Goal: Task Accomplishment & Management: Manage account settings

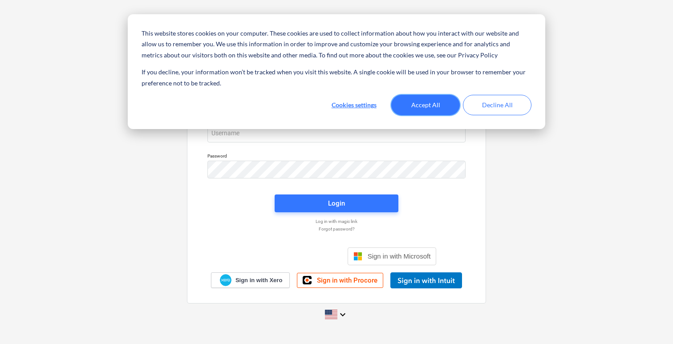
click at [438, 105] on button "Accept All" at bounding box center [425, 105] width 69 height 20
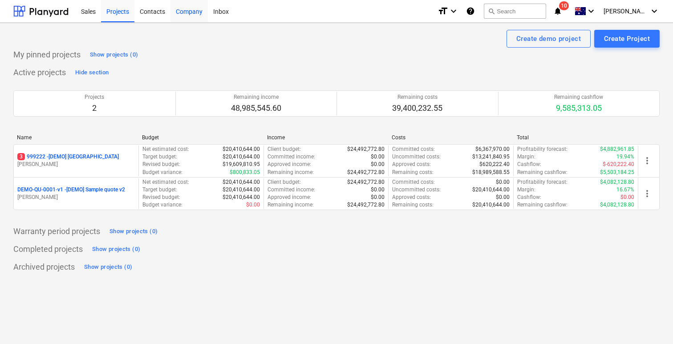
click at [180, 11] on div "Company" at bounding box center [189, 11] width 37 height 23
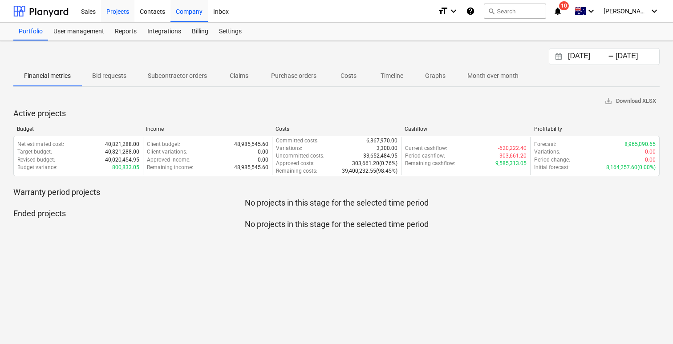
click at [122, 12] on div "Projects" at bounding box center [117, 11] width 33 height 23
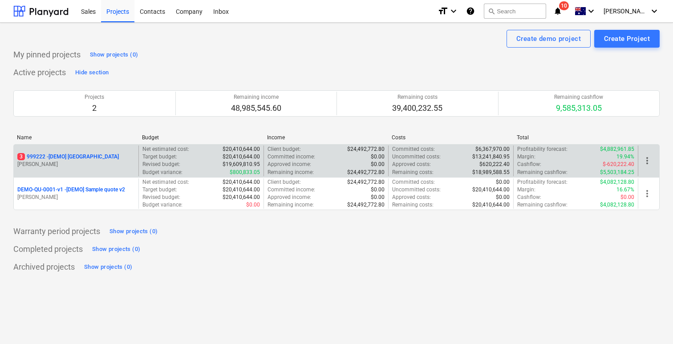
click at [121, 163] on p "[PERSON_NAME]" at bounding box center [76, 165] width 118 height 8
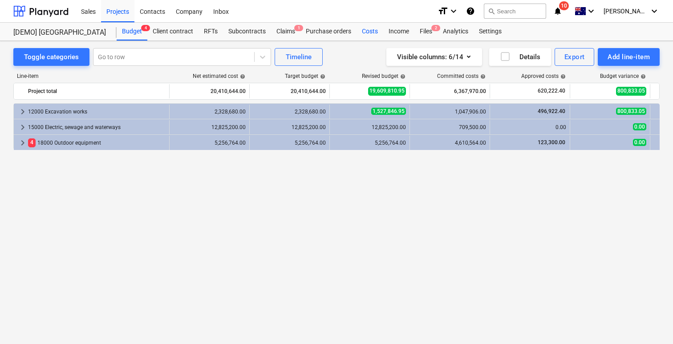
click at [374, 31] on div "Costs" at bounding box center [370, 32] width 27 height 18
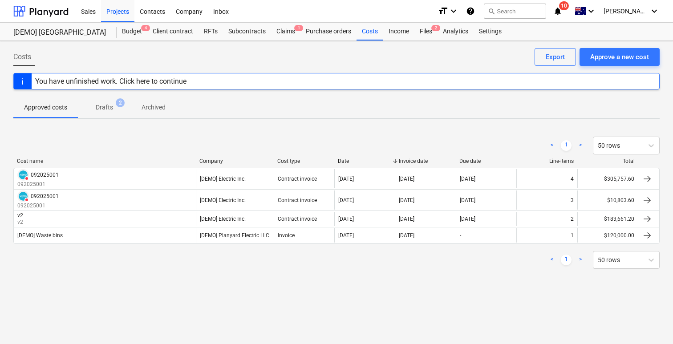
click at [514, 29] on div "Budget 4 Client contract RFTs Subcontracts Claims 1 Purchase orders Costs Incom…" at bounding box center [388, 32] width 543 height 18
click at [406, 32] on div "Income" at bounding box center [398, 32] width 31 height 18
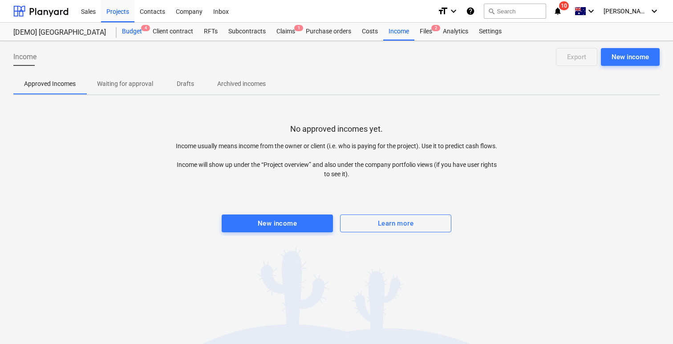
click at [137, 32] on div "Budget 4" at bounding box center [132, 32] width 31 height 18
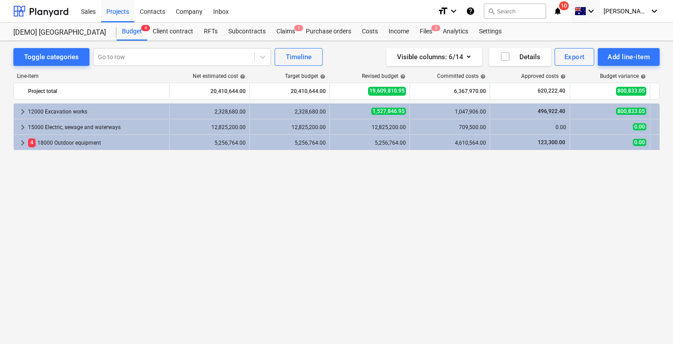
click at [600, 15] on div "keyboard_arrow_down" at bounding box center [585, 11] width 29 height 22
click at [195, 13] on div "Company" at bounding box center [189, 11] width 37 height 23
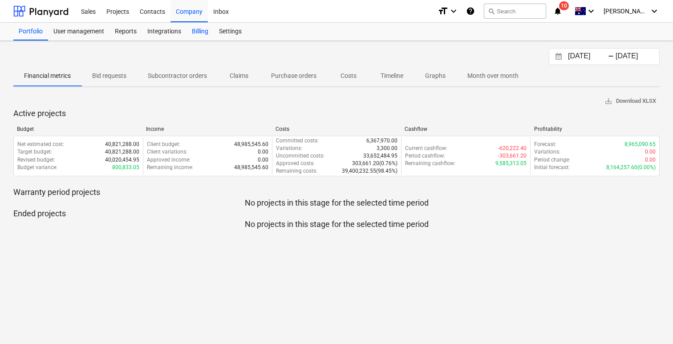
click at [191, 31] on div "Billing" at bounding box center [200, 32] width 27 height 18
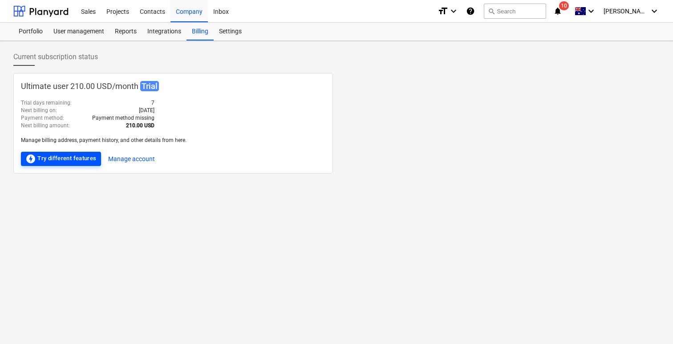
click at [82, 157] on div "offline_bolt Try different features" at bounding box center [60, 159] width 71 height 11
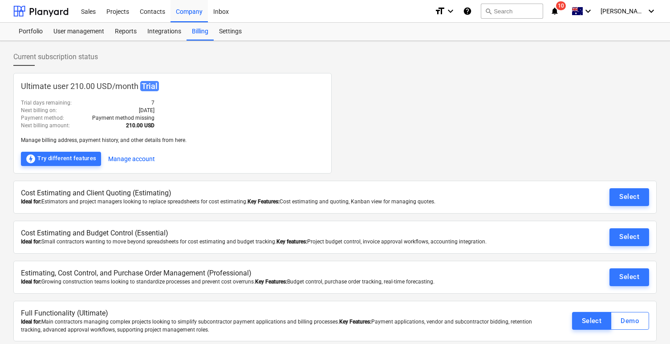
scroll to position [4, 0]
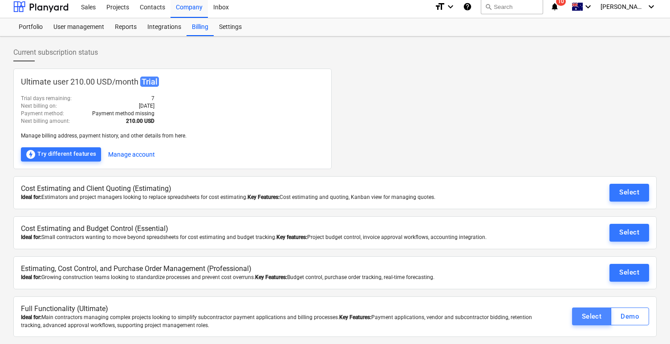
click at [596, 319] on div "Select" at bounding box center [592, 317] width 20 height 12
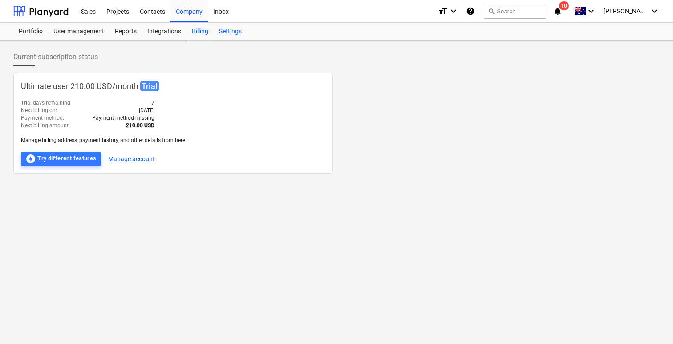
click at [224, 29] on div "Settings" at bounding box center [230, 32] width 33 height 18
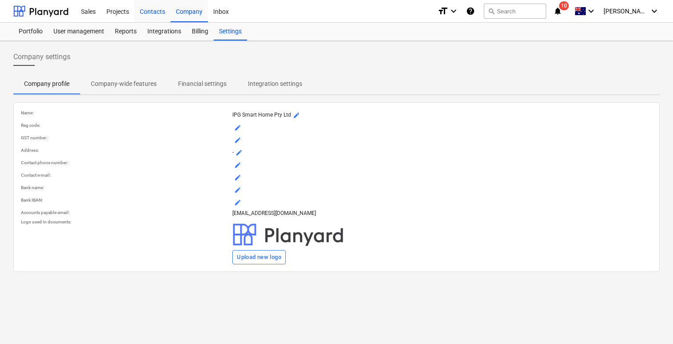
click at [158, 13] on div "Contacts" at bounding box center [152, 11] width 36 height 23
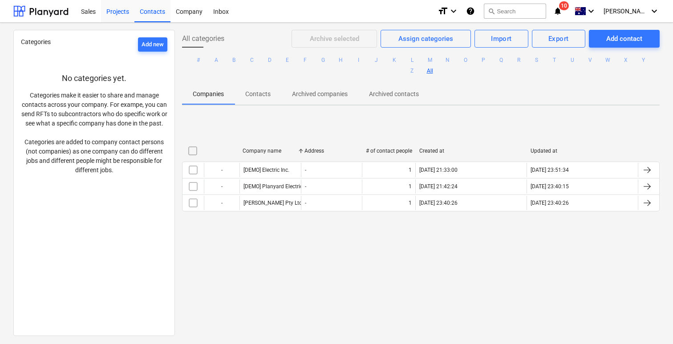
click at [118, 8] on div "Projects" at bounding box center [117, 11] width 33 height 23
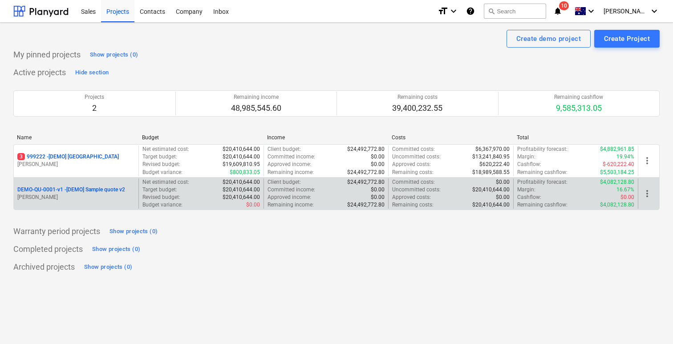
click at [110, 189] on p "DEMO-QU-0001-v1 - [DEMO] Sample quote v2" at bounding box center [71, 190] width 108 height 8
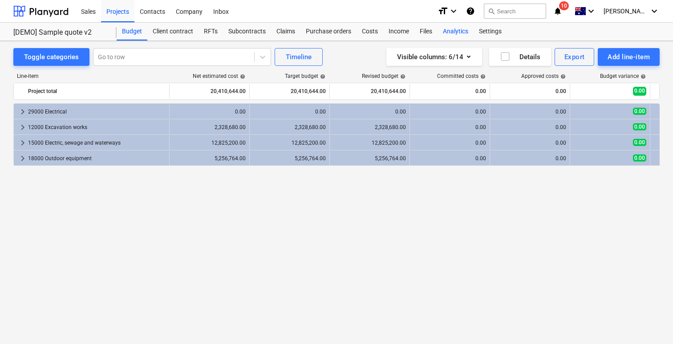
click at [458, 36] on div "Analytics" at bounding box center [456, 32] width 36 height 18
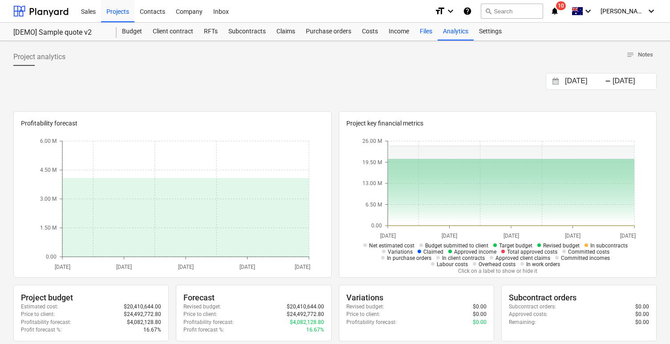
click at [427, 36] on div "Files" at bounding box center [426, 32] width 23 height 18
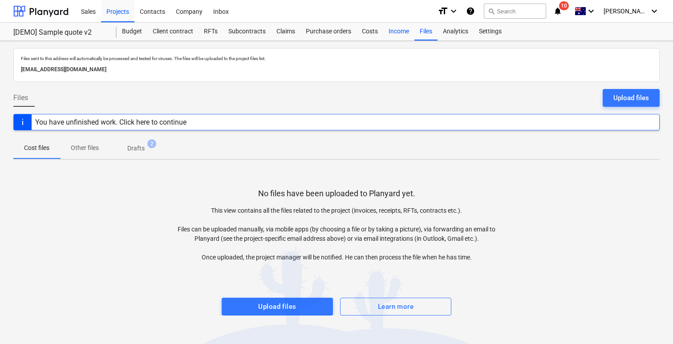
click at [400, 31] on div "Income" at bounding box center [398, 32] width 31 height 18
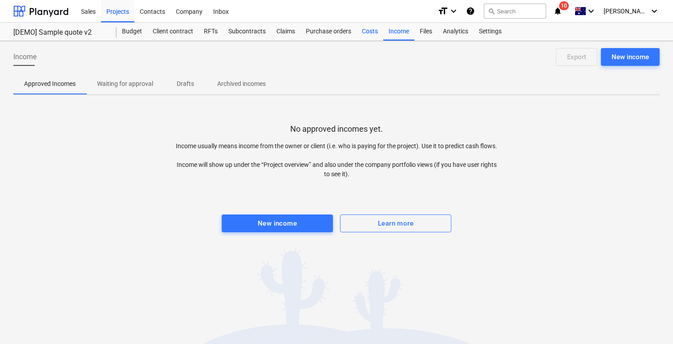
click at [370, 33] on div "Costs" at bounding box center [370, 32] width 27 height 18
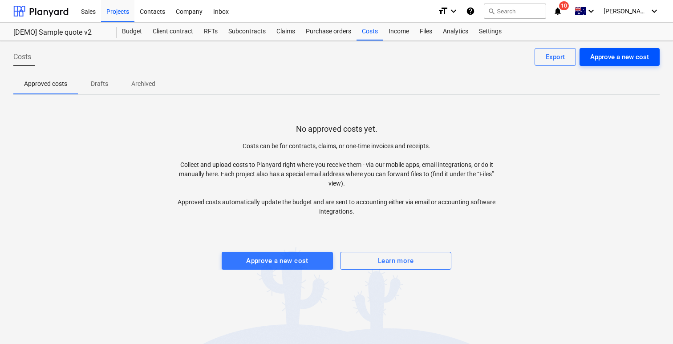
click at [594, 56] on div "Approve a new cost" at bounding box center [620, 57] width 59 height 12
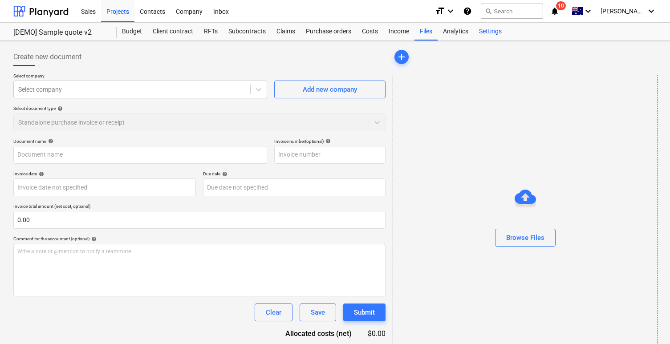
click at [493, 35] on div "Settings" at bounding box center [490, 32] width 33 height 18
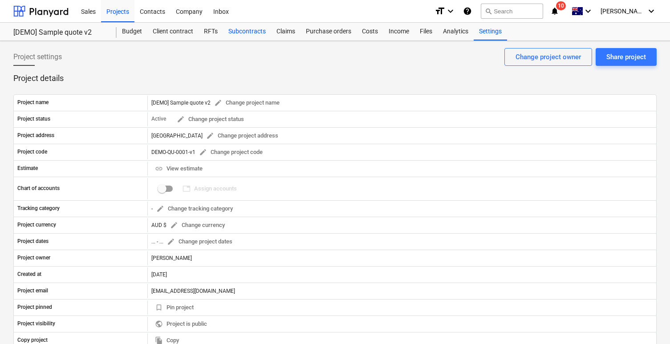
click at [247, 30] on div "Subcontracts" at bounding box center [247, 32] width 48 height 18
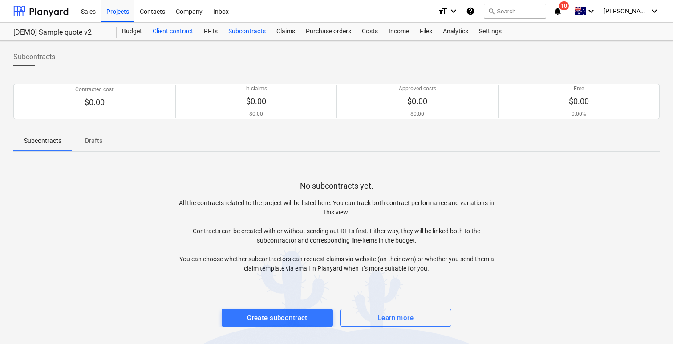
click at [192, 29] on div "Client contract" at bounding box center [172, 32] width 51 height 18
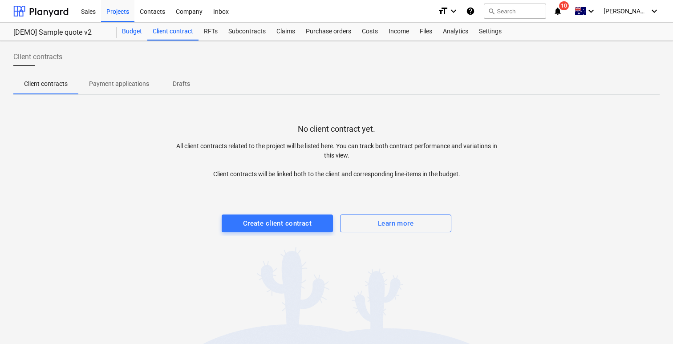
click at [125, 29] on div "Budget" at bounding box center [132, 32] width 31 height 18
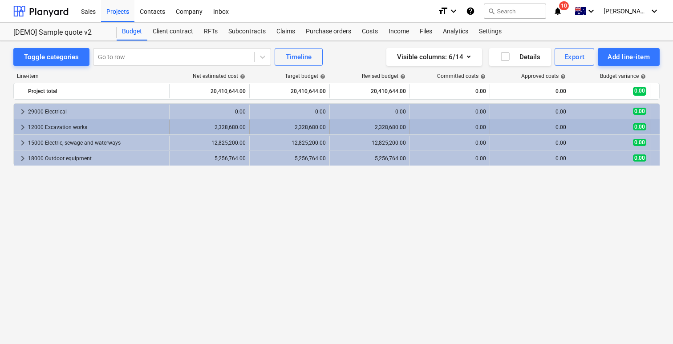
click at [20, 125] on span "keyboard_arrow_right" at bounding box center [22, 127] width 11 height 11
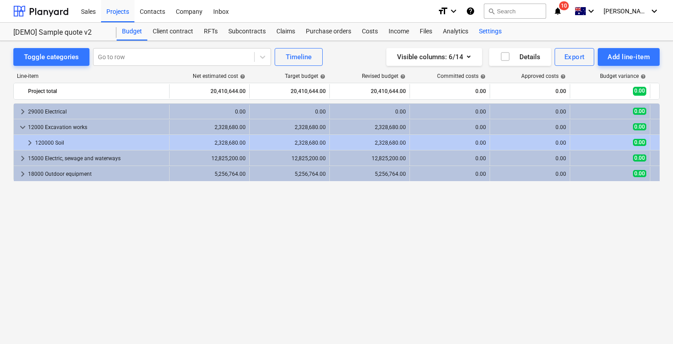
click at [492, 33] on div "Settings" at bounding box center [490, 32] width 33 height 18
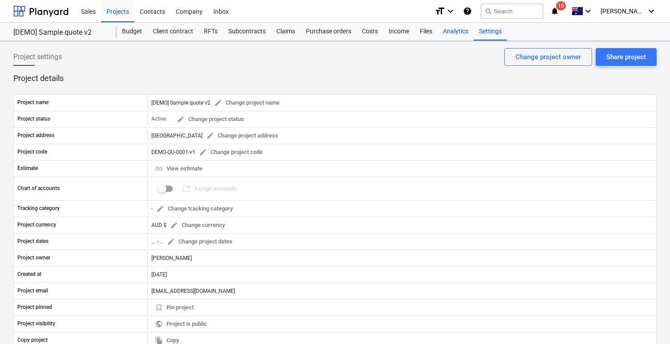
click at [456, 30] on div "Analytics" at bounding box center [456, 32] width 36 height 18
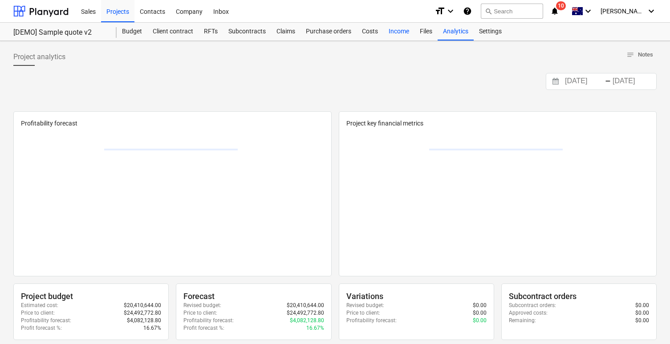
click at [412, 27] on div "Income" at bounding box center [398, 32] width 31 height 18
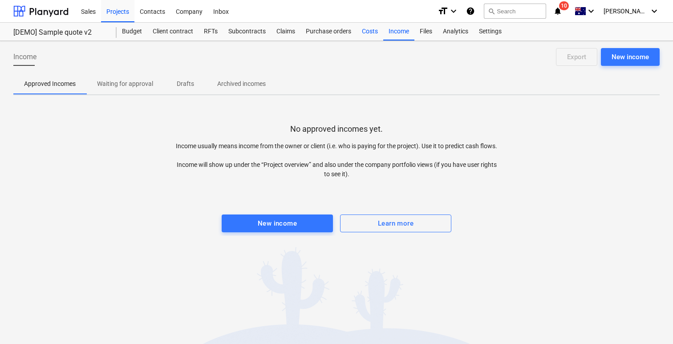
click at [373, 32] on div "Costs" at bounding box center [370, 32] width 27 height 18
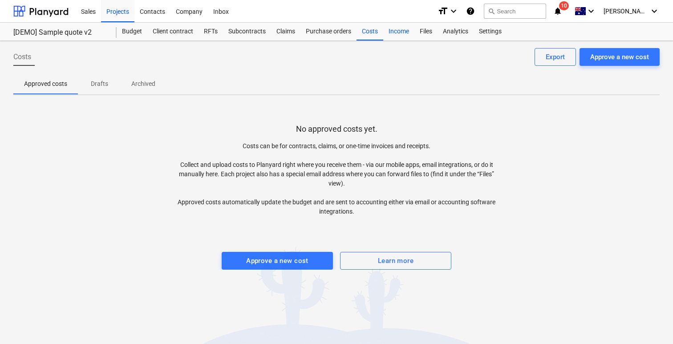
click at [404, 31] on div "Income" at bounding box center [398, 32] width 31 height 18
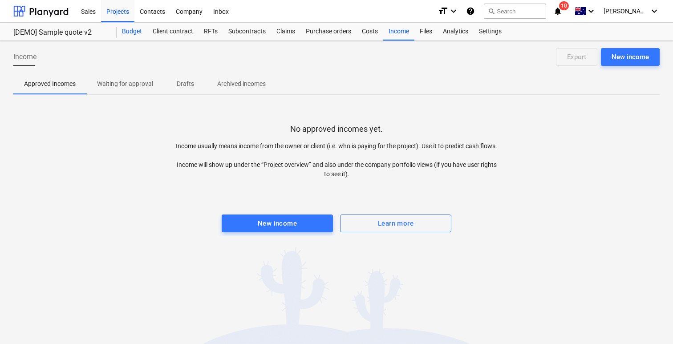
click at [139, 30] on div "Budget" at bounding box center [132, 32] width 31 height 18
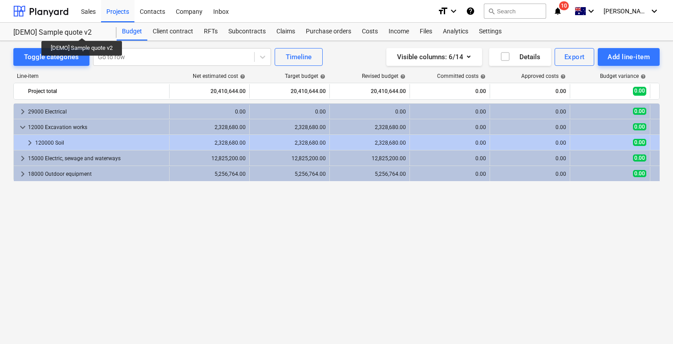
click at [82, 29] on div "[DEMO] Sample quote v2" at bounding box center [59, 32] width 93 height 9
click at [172, 32] on div "Client contract" at bounding box center [172, 32] width 51 height 18
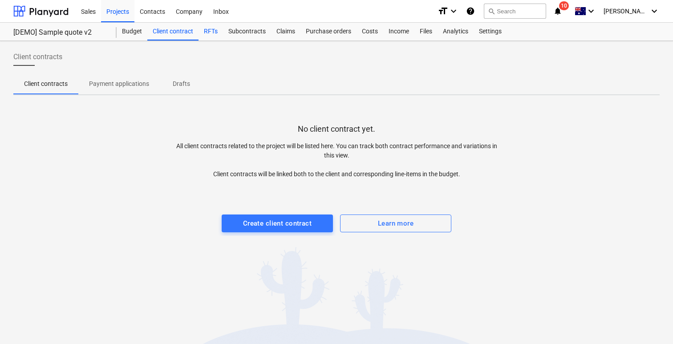
click at [219, 31] on div "RFTs" at bounding box center [211, 32] width 24 height 18
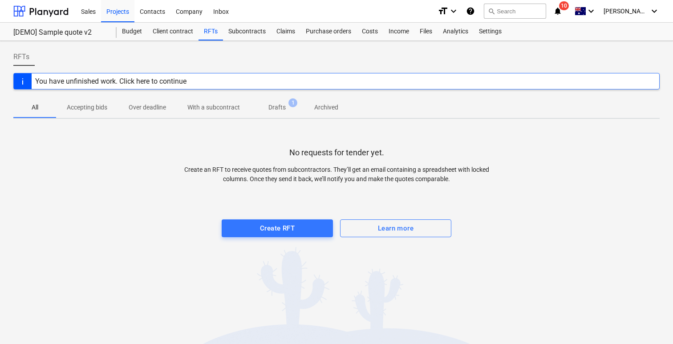
click at [278, 105] on p "Drafts" at bounding box center [277, 107] width 17 height 9
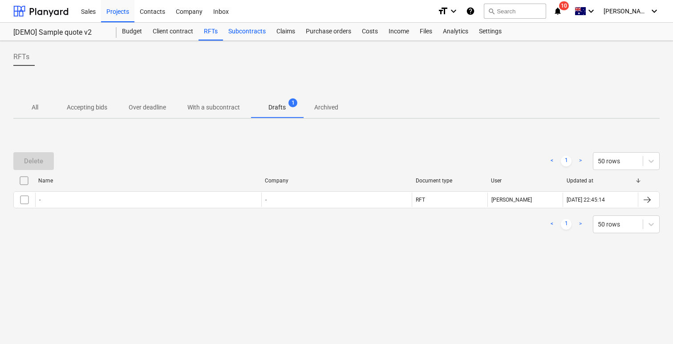
click at [247, 31] on div "Subcontracts" at bounding box center [247, 32] width 48 height 18
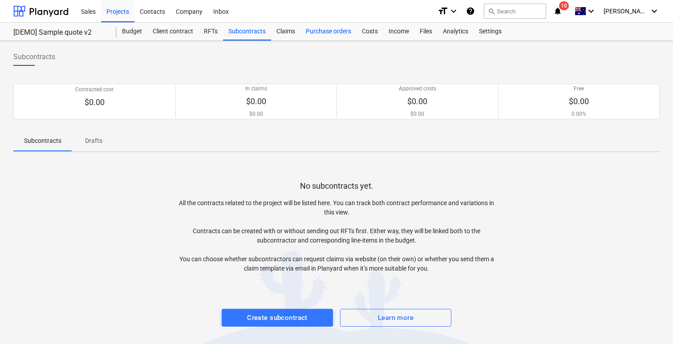
click at [311, 27] on div "Purchase orders" at bounding box center [329, 32] width 56 height 18
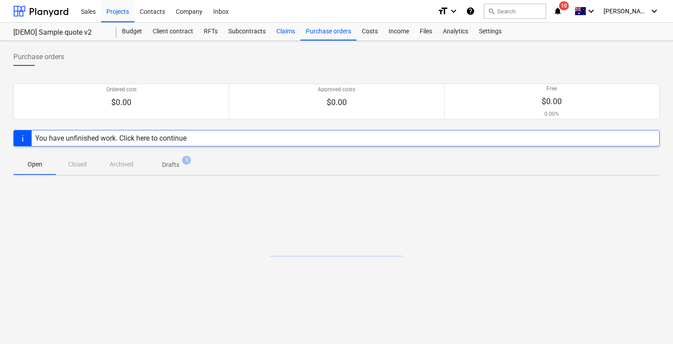
click at [289, 28] on div "Claims" at bounding box center [285, 32] width 29 height 18
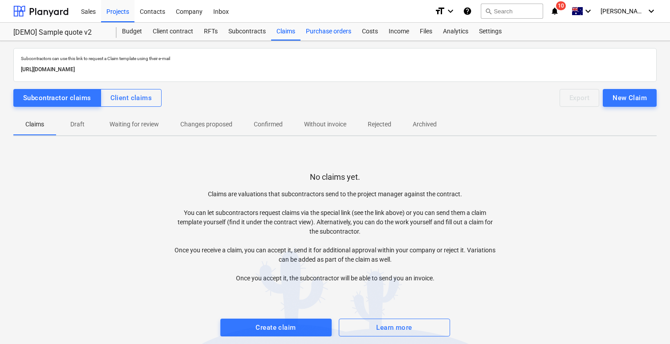
click at [311, 29] on div "Purchase orders" at bounding box center [329, 32] width 56 height 18
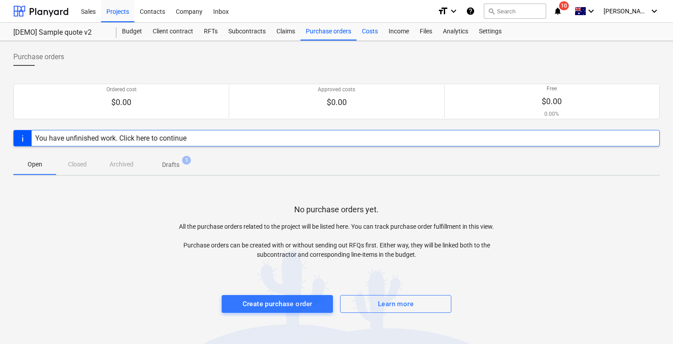
click at [372, 31] on div "Costs" at bounding box center [370, 32] width 27 height 18
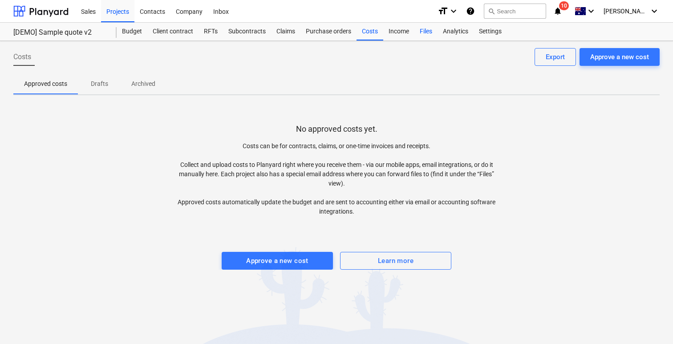
click at [420, 32] on div "Files" at bounding box center [426, 32] width 23 height 18
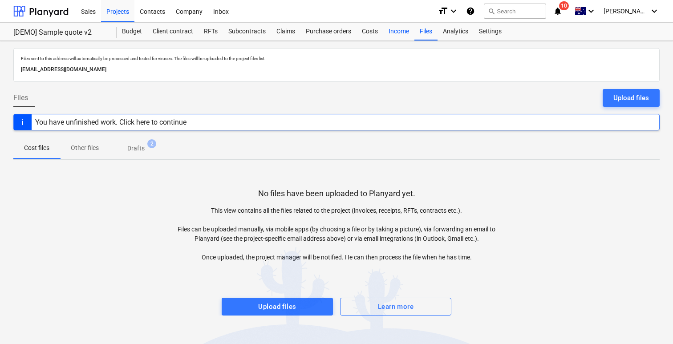
click at [399, 33] on div "Income" at bounding box center [398, 32] width 31 height 18
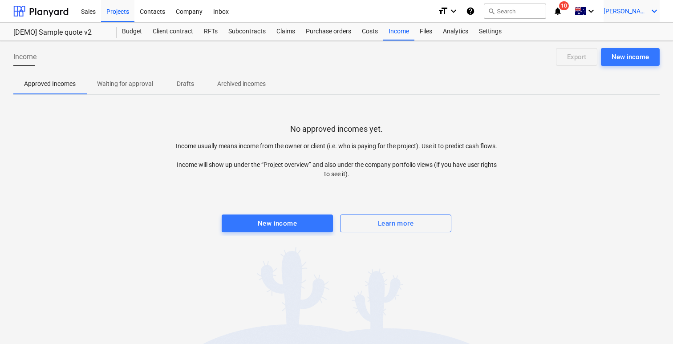
click at [630, 9] on span "[PERSON_NAME]" at bounding box center [626, 11] width 45 height 7
click at [197, 12] on div at bounding box center [336, 172] width 673 height 344
click at [197, 12] on div "Company" at bounding box center [189, 11] width 37 height 23
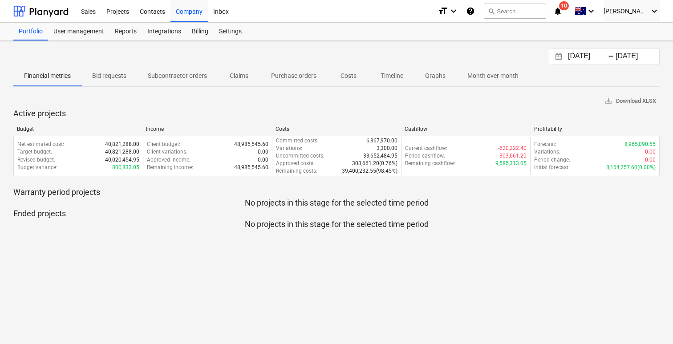
click at [352, 69] on span "Costs" at bounding box center [348, 76] width 43 height 15
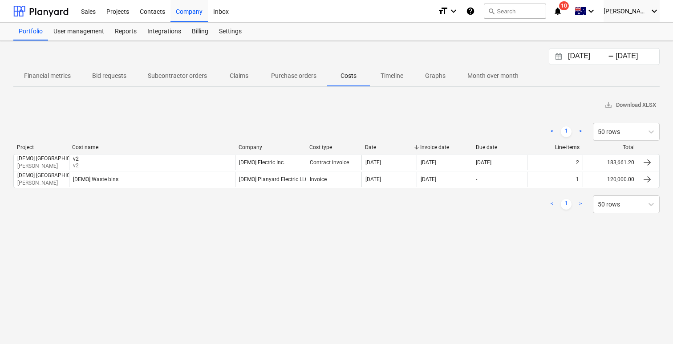
click at [370, 72] on span "Timeline" at bounding box center [392, 76] width 44 height 15
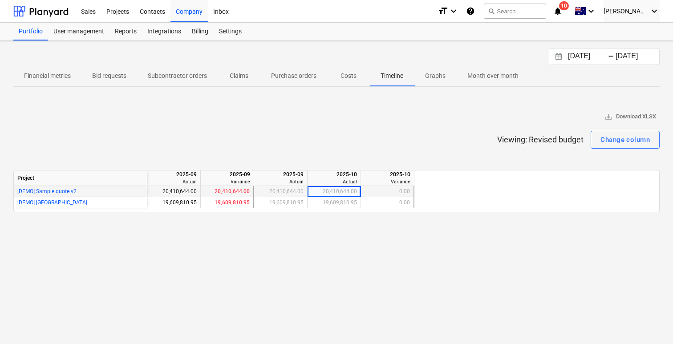
click at [73, 191] on span "[DEMO] Sample quote v2" at bounding box center [46, 191] width 59 height 6
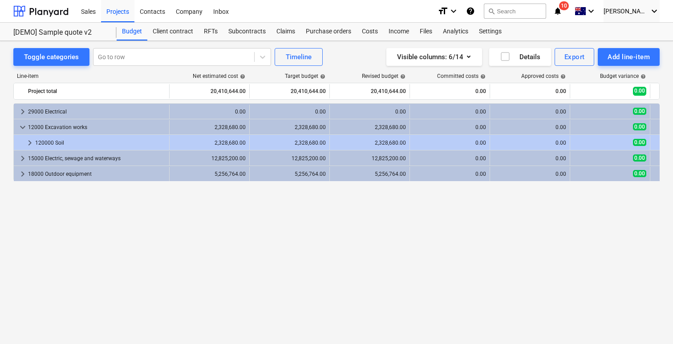
scroll to position [0, 13]
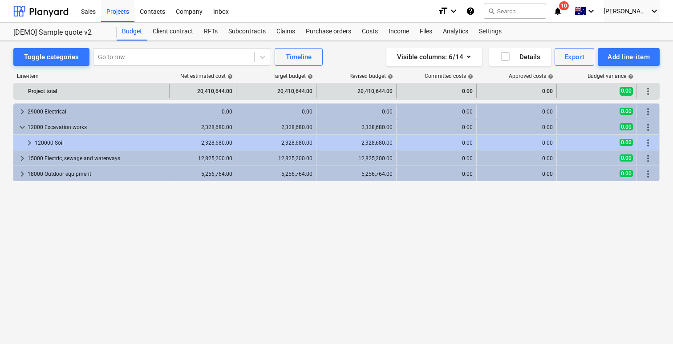
click at [652, 91] on span "more_vert" at bounding box center [648, 91] width 11 height 11
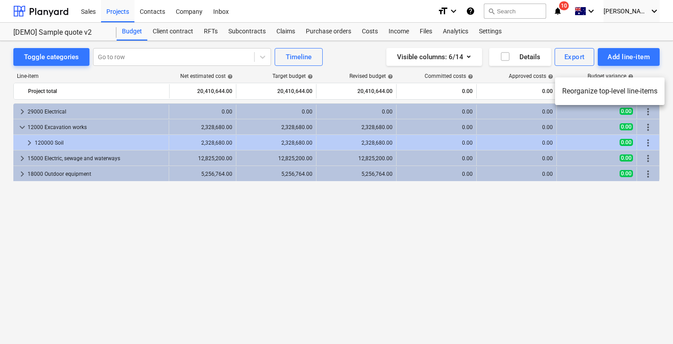
click at [605, 183] on div at bounding box center [336, 172] width 673 height 344
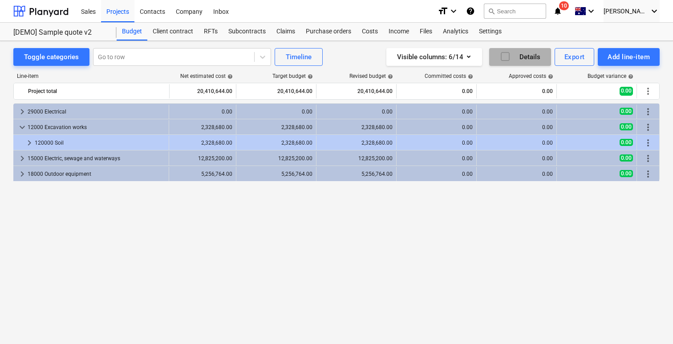
click at [537, 57] on div "Details" at bounding box center [520, 57] width 41 height 12
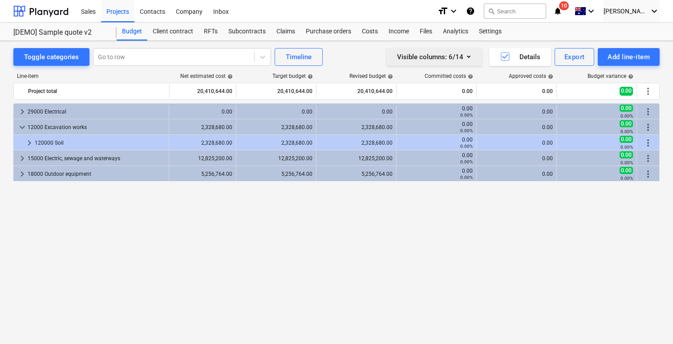
click at [465, 50] on button "Visible columns : 6/14" at bounding box center [435, 57] width 96 height 18
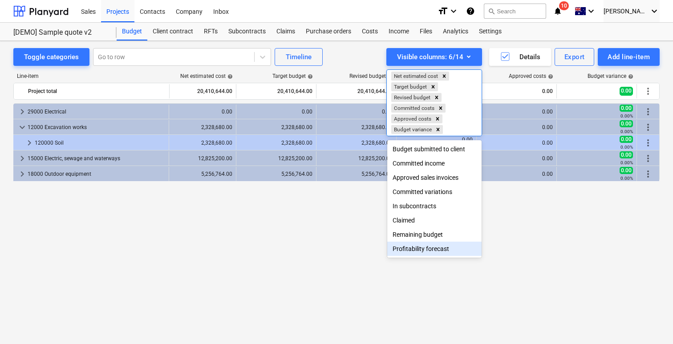
click at [465, 251] on div "Profitability forecast" at bounding box center [434, 249] width 94 height 14
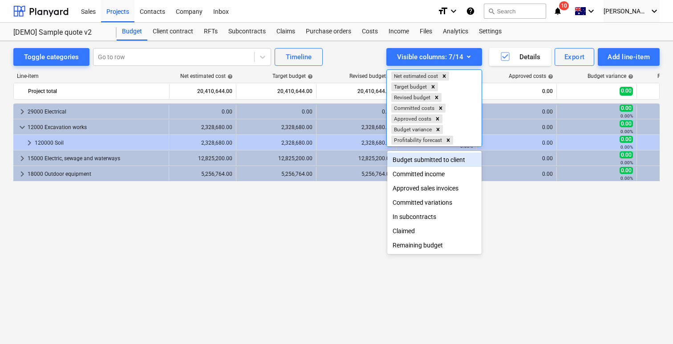
click at [609, 217] on div at bounding box center [336, 172] width 673 height 344
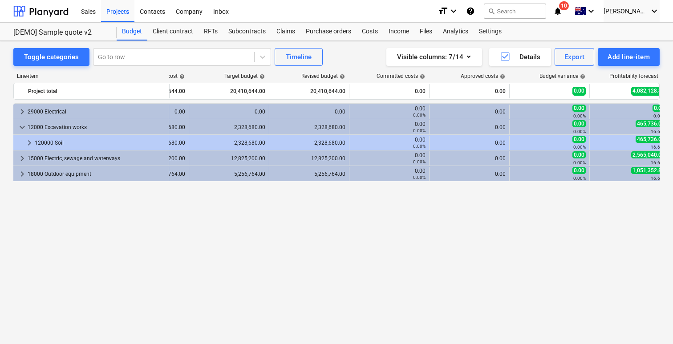
scroll to position [0, 94]
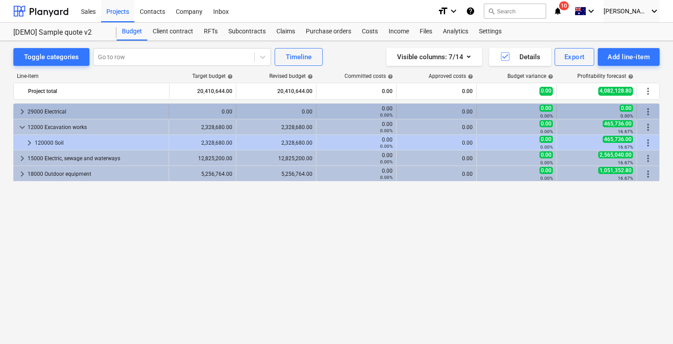
click at [647, 110] on span "more_vert" at bounding box center [648, 111] width 11 height 11
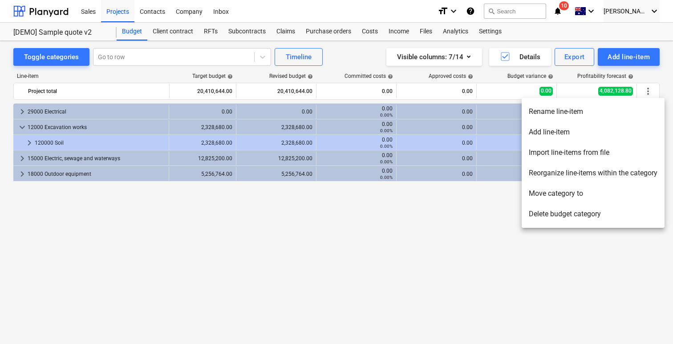
click at [490, 215] on div at bounding box center [336, 172] width 673 height 344
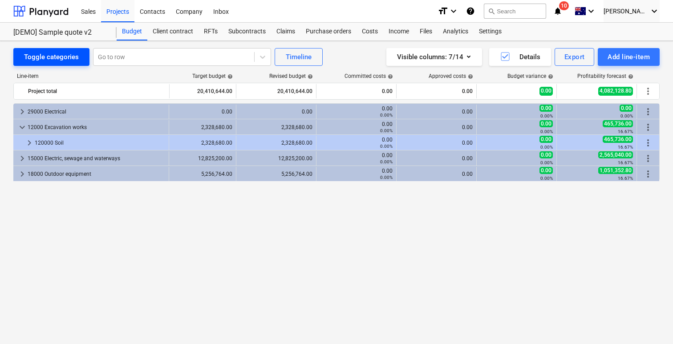
click at [76, 55] on div "Toggle categories" at bounding box center [51, 57] width 55 height 12
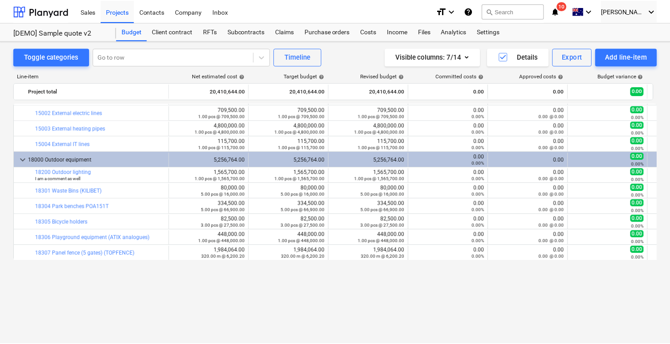
scroll to position [0, 0]
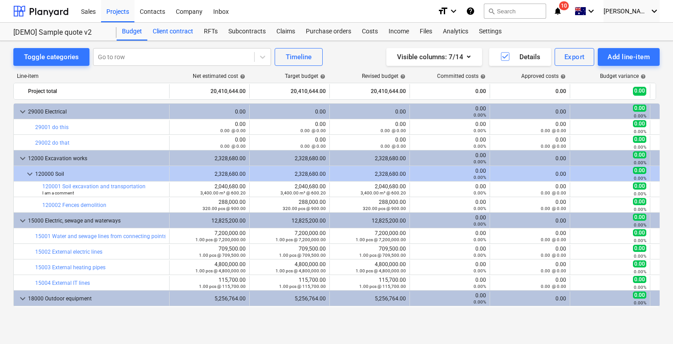
click at [180, 32] on div "Client contract" at bounding box center [172, 32] width 51 height 18
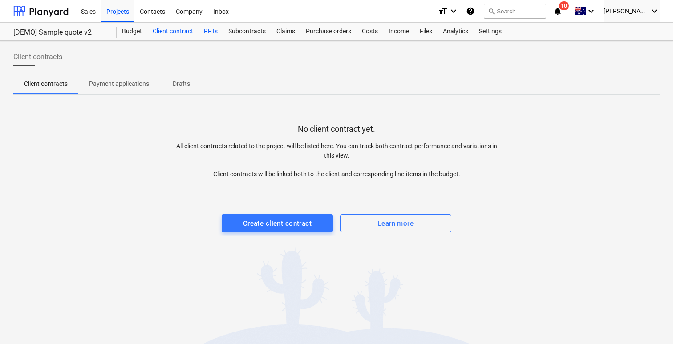
click at [199, 31] on div "RFTs" at bounding box center [211, 32] width 24 height 18
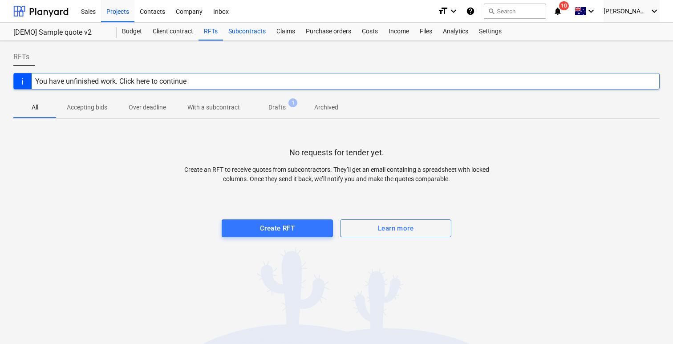
click at [248, 31] on div "Subcontracts" at bounding box center [247, 32] width 48 height 18
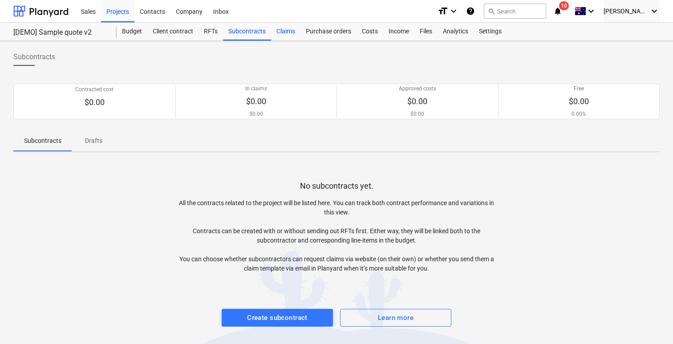
click at [287, 32] on div "Claims" at bounding box center [285, 32] width 29 height 18
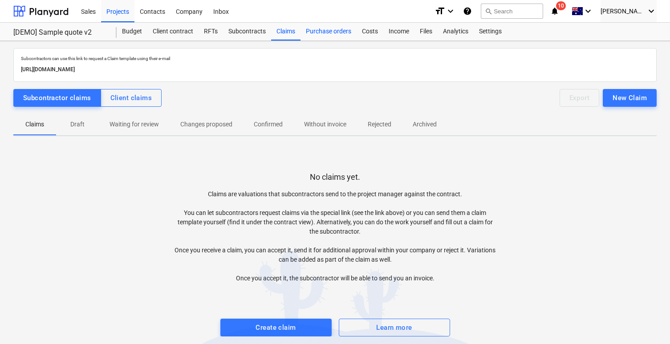
click at [325, 29] on div "Purchase orders" at bounding box center [329, 32] width 56 height 18
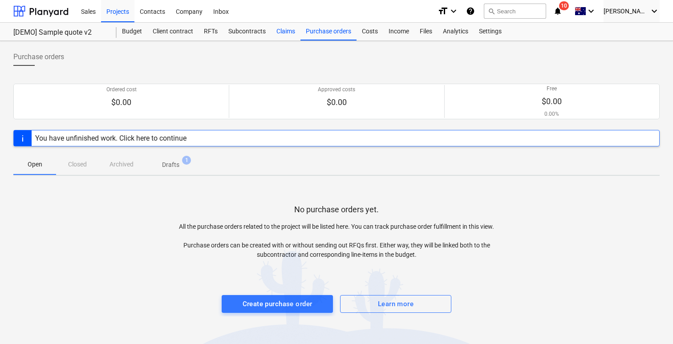
click at [289, 27] on div "Claims" at bounding box center [285, 32] width 29 height 18
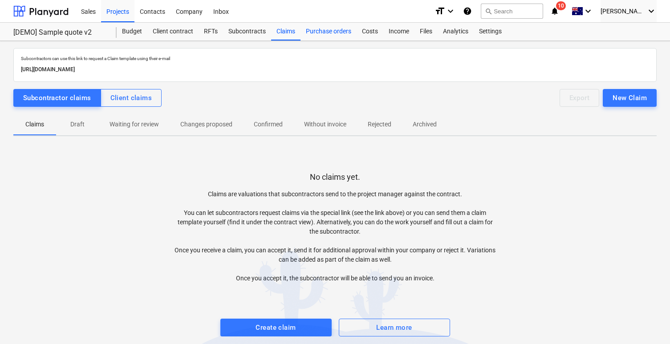
click at [347, 34] on div "Purchase orders" at bounding box center [329, 32] width 56 height 18
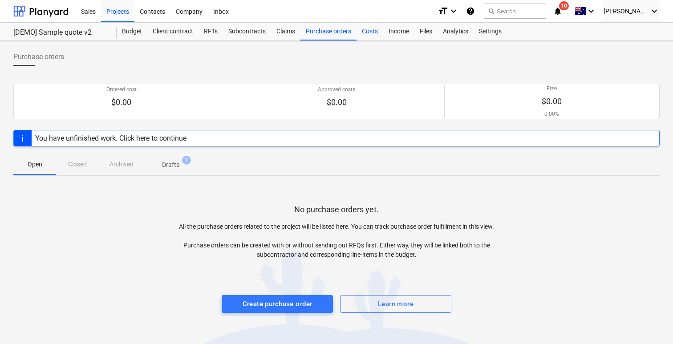
click at [365, 34] on div "Costs" at bounding box center [370, 32] width 27 height 18
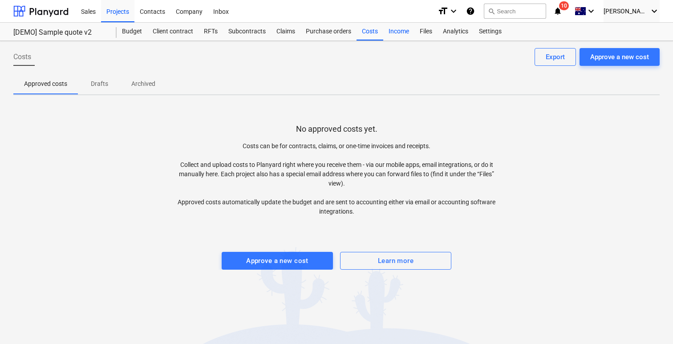
click at [401, 32] on div "Income" at bounding box center [398, 32] width 31 height 18
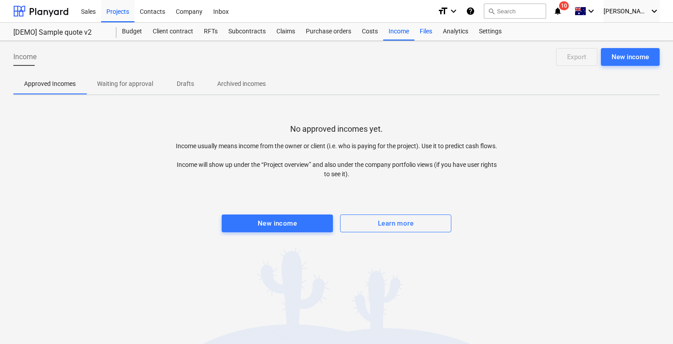
click at [426, 30] on div "Files" at bounding box center [426, 32] width 23 height 18
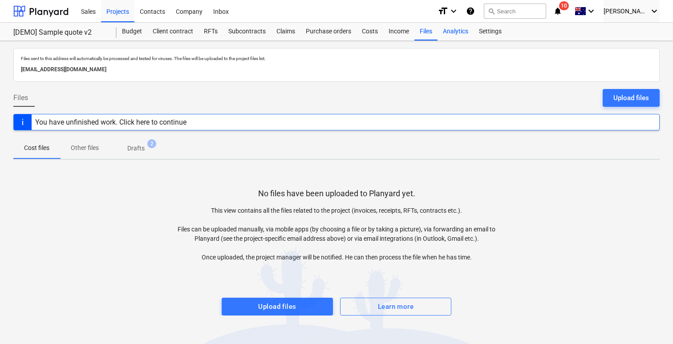
click at [451, 36] on div "Analytics" at bounding box center [456, 32] width 36 height 18
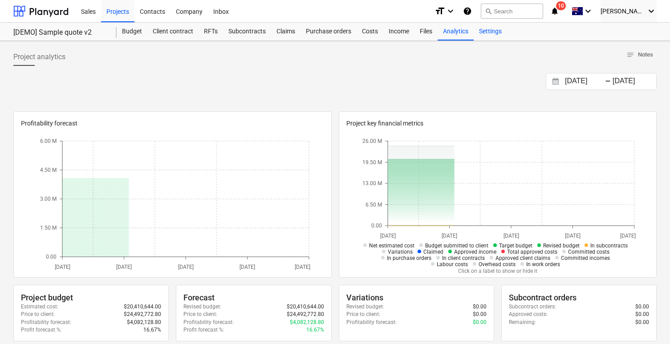
click at [483, 38] on div "Settings" at bounding box center [490, 32] width 33 height 18
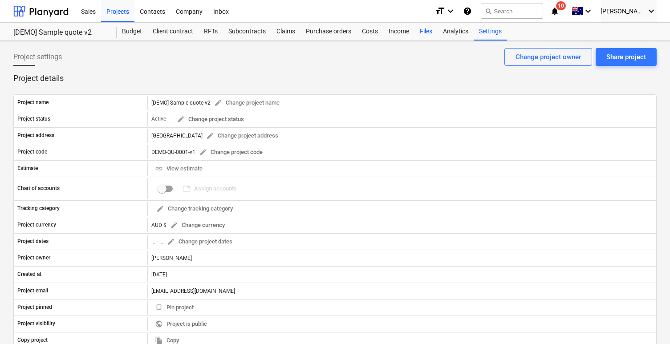
click at [429, 31] on div "Files" at bounding box center [426, 32] width 23 height 18
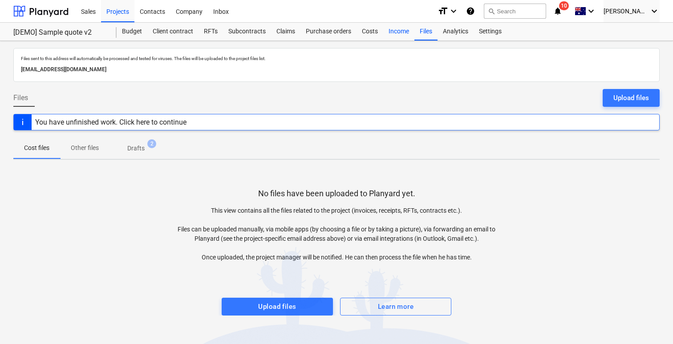
click at [401, 33] on div "Income" at bounding box center [398, 32] width 31 height 18
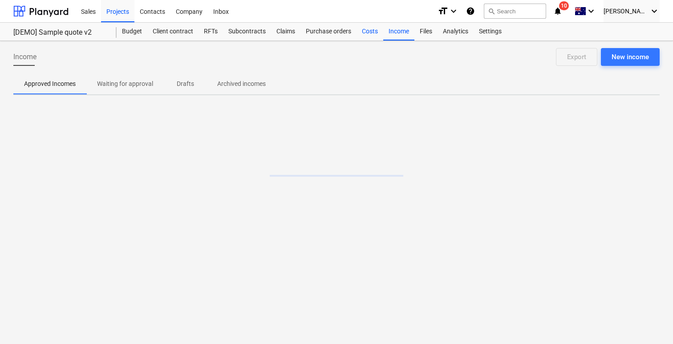
click at [373, 31] on div "Costs" at bounding box center [370, 32] width 27 height 18
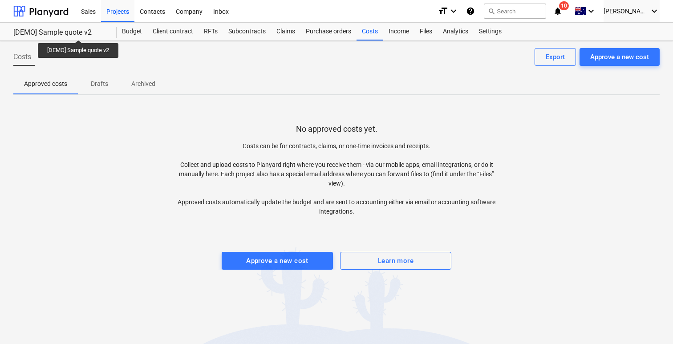
click at [79, 32] on div "[DEMO] Sample quote v2" at bounding box center [59, 32] width 93 height 9
click at [128, 31] on div "Budget" at bounding box center [132, 32] width 31 height 18
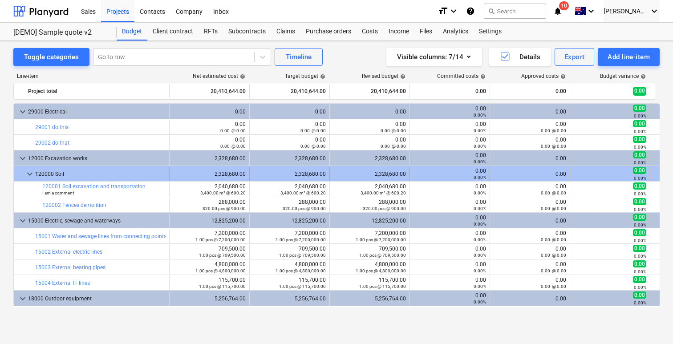
click at [42, 177] on div "120000 Soil" at bounding box center [100, 174] width 130 height 14
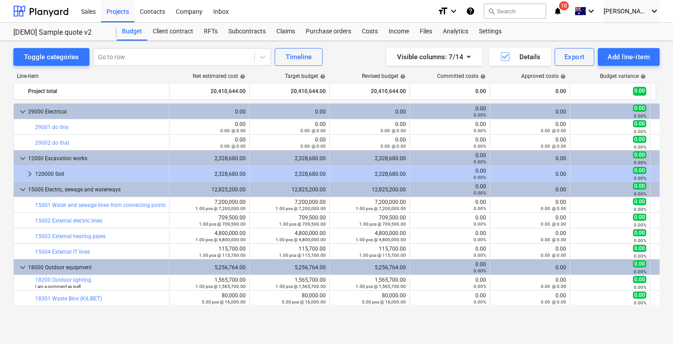
click at [42, 178] on div "120000 Soil" at bounding box center [100, 174] width 130 height 14
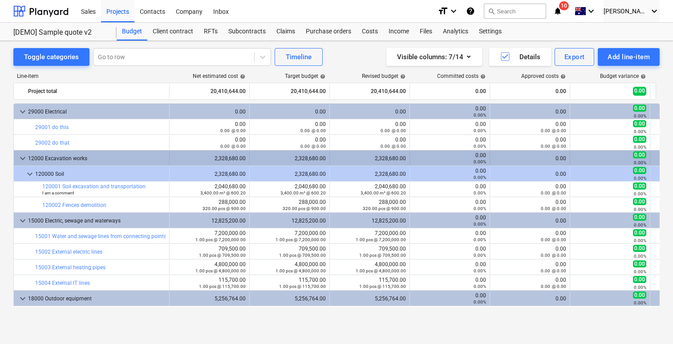
click at [59, 159] on div "12000 Excavation works" at bounding box center [97, 158] width 138 height 14
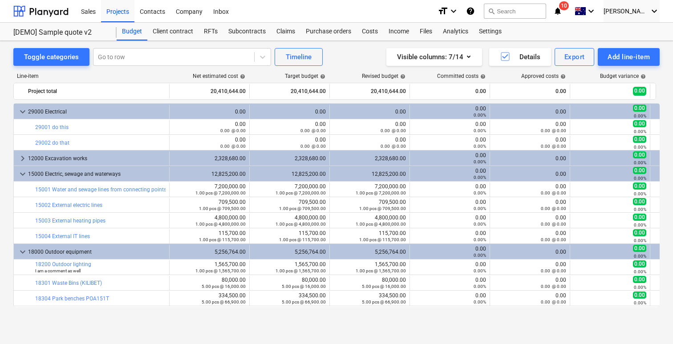
click at [59, 159] on div "12000 Excavation works" at bounding box center [97, 158] width 138 height 14
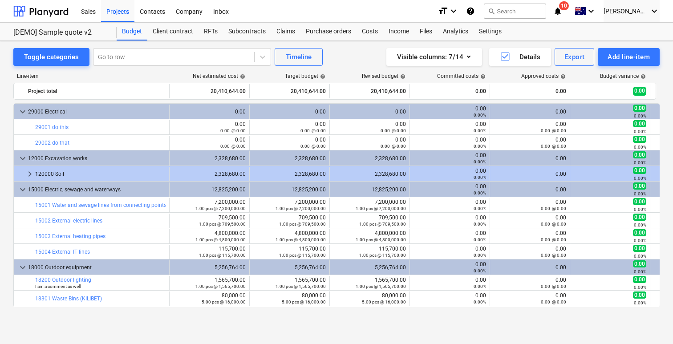
click at [59, 159] on div "12000 Excavation works" at bounding box center [97, 158] width 138 height 14
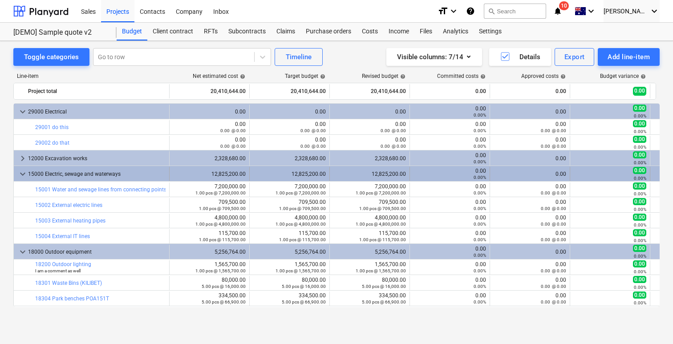
click at [55, 173] on div "15000 Electric, sewage and waterways" at bounding box center [97, 174] width 138 height 14
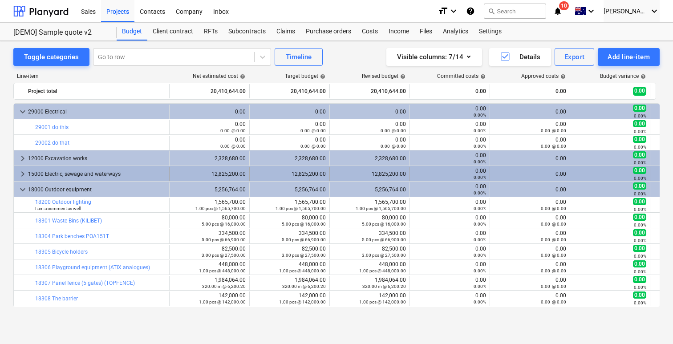
click at [58, 176] on div "15000 Electric, sewage and waterways" at bounding box center [97, 174] width 138 height 14
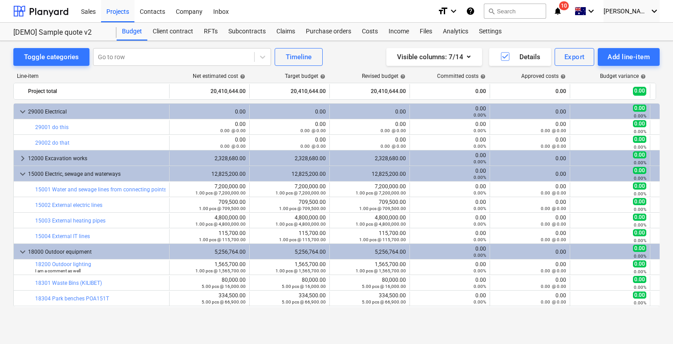
click at [58, 176] on div "15000 Electric, sewage and waterways" at bounding box center [97, 174] width 138 height 14
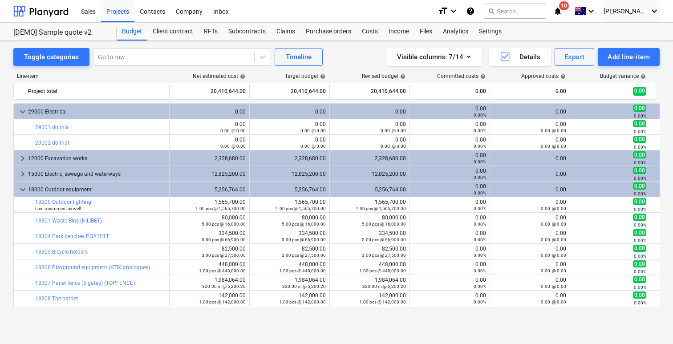
click at [58, 176] on div "15000 Electric, sewage and waterways" at bounding box center [97, 174] width 138 height 14
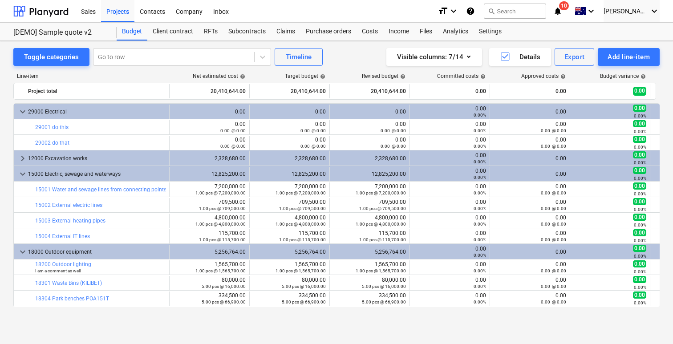
click at [58, 176] on div "15000 Electric, sewage and waterways" at bounding box center [97, 174] width 138 height 14
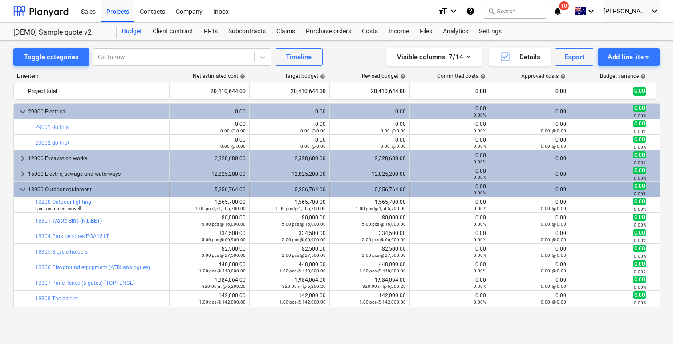
click at [56, 189] on div "18000 Outdoor equipment" at bounding box center [97, 190] width 138 height 14
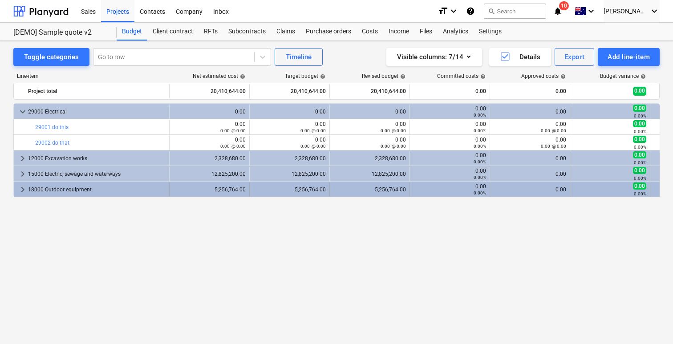
click at [234, 182] on div "keyboard_arrow_right 18000 Outdoor equipment 5,256,764.00 5,256,764.00 5,256,76…" at bounding box center [383, 189] width 739 height 15
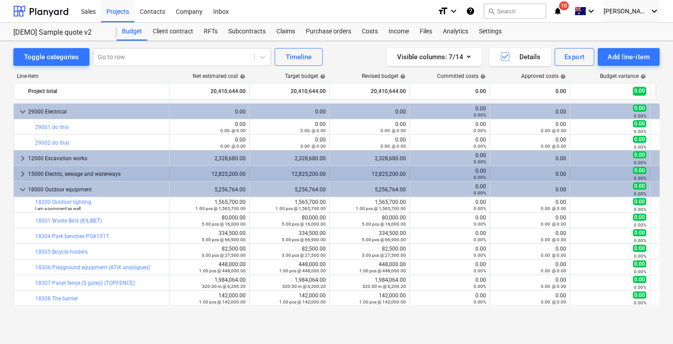
click at [232, 166] on div "keyboard_arrow_right 15000 Electric, sewage and waterways 12,825,200.00 12,825,…" at bounding box center [383, 173] width 739 height 15
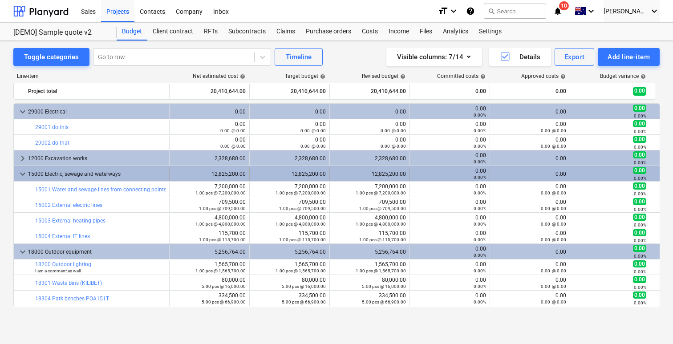
click at [60, 169] on div "15000 Electric, sewage and waterways" at bounding box center [97, 174] width 138 height 14
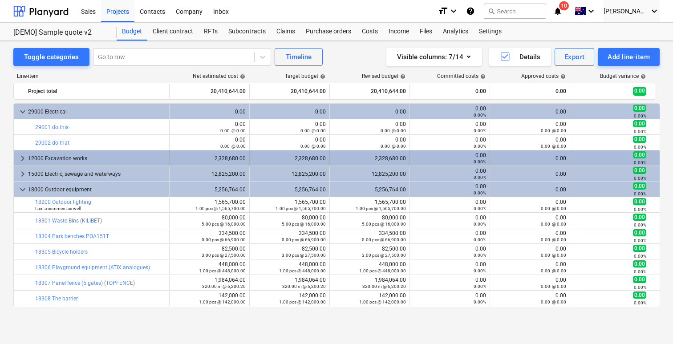
click at [70, 157] on div "12000 Excavation works" at bounding box center [97, 158] width 138 height 14
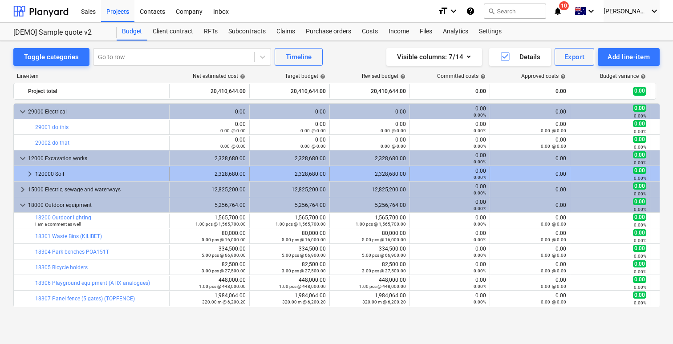
click at [70, 175] on div "120000 Soil" at bounding box center [100, 174] width 130 height 14
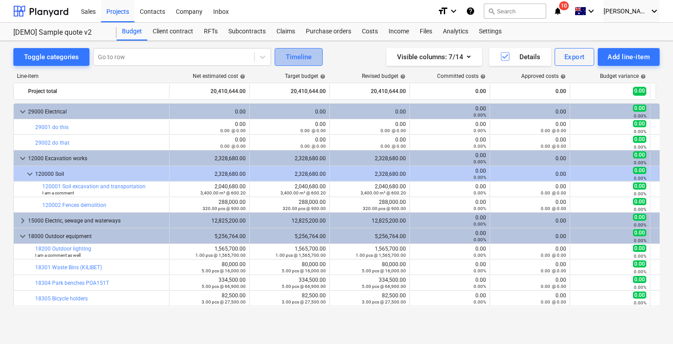
click at [292, 56] on div "Timeline" at bounding box center [299, 57] width 26 height 12
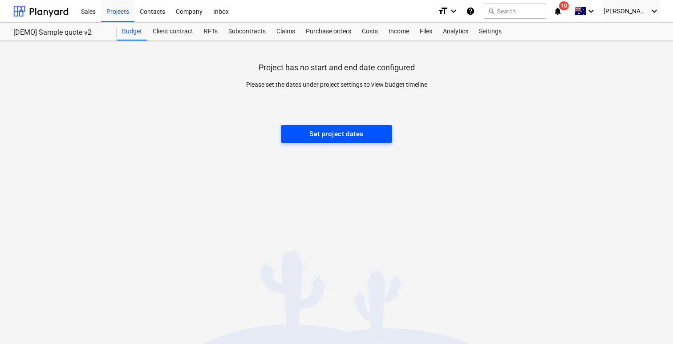
click at [324, 130] on div "Set project dates" at bounding box center [337, 134] width 54 height 12
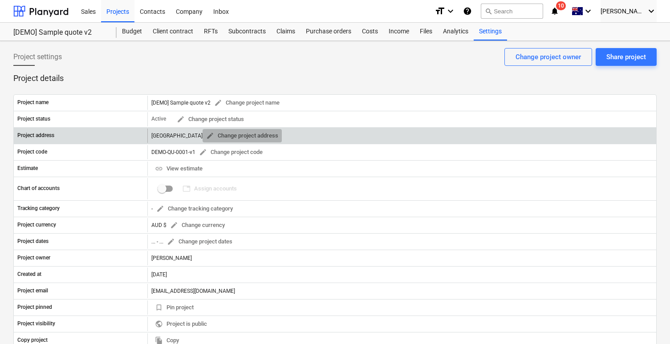
click at [243, 138] on span "edit Change project address" at bounding box center [242, 136] width 72 height 10
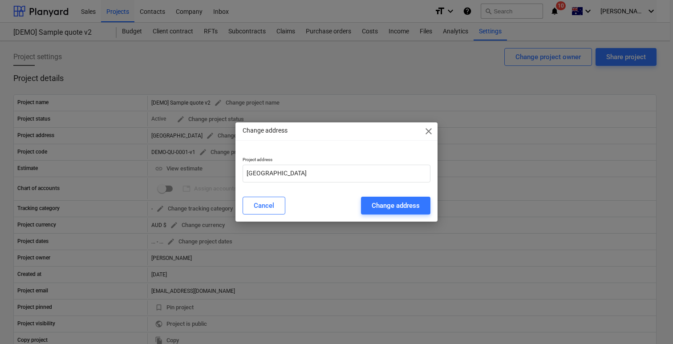
click at [428, 133] on span "close" at bounding box center [429, 131] width 11 height 11
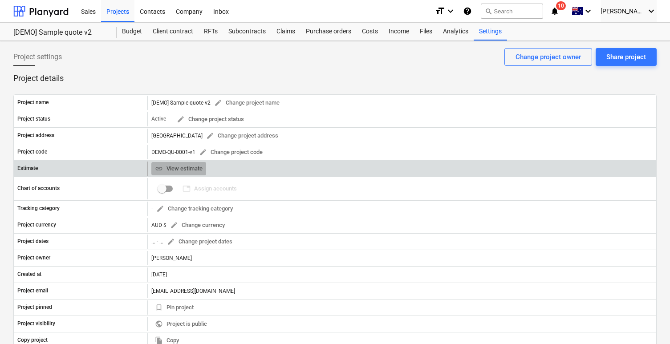
click at [191, 167] on span "link View estimate" at bounding box center [179, 169] width 48 height 10
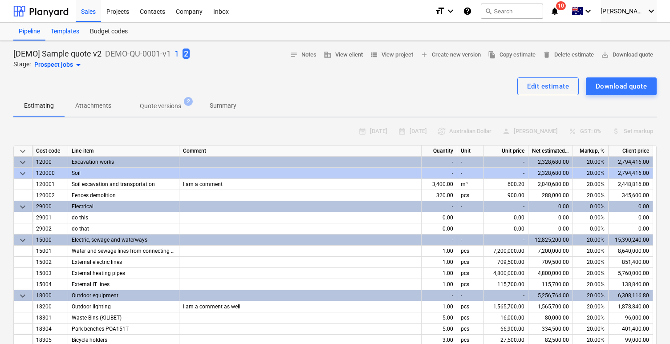
click at [83, 31] on div "Templates" at bounding box center [64, 32] width 39 height 18
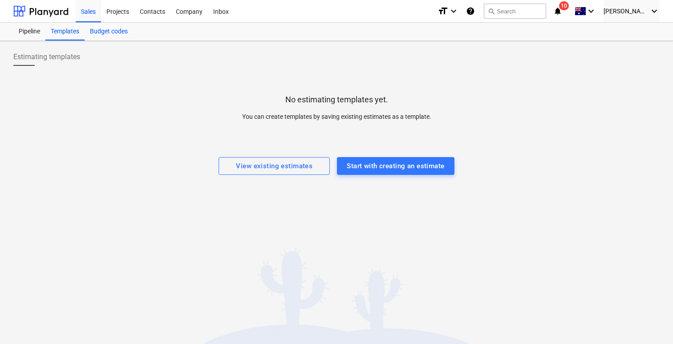
click at [104, 35] on div "Budget codes" at bounding box center [109, 32] width 49 height 18
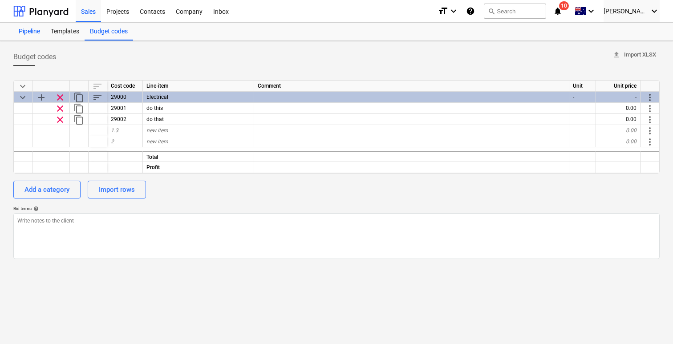
click at [32, 27] on div "Pipeline" at bounding box center [29, 32] width 32 height 18
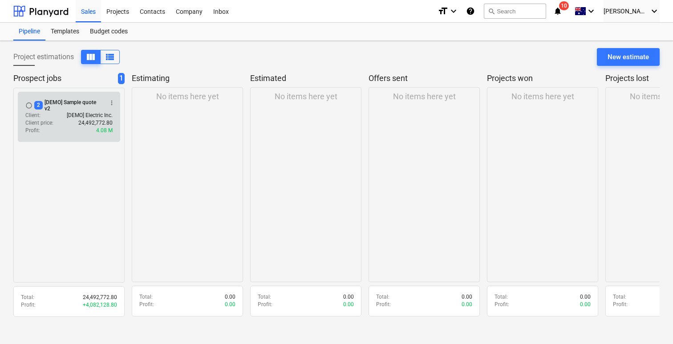
click at [92, 99] on div "2 [DEMO] Sample quote v2" at bounding box center [68, 105] width 69 height 12
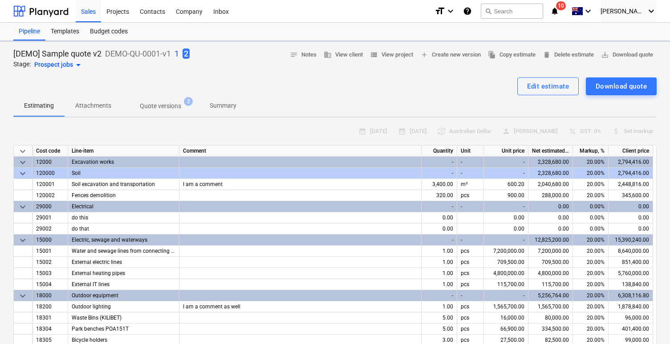
type textarea "x"
click at [220, 110] on p "Summary" at bounding box center [223, 105] width 27 height 9
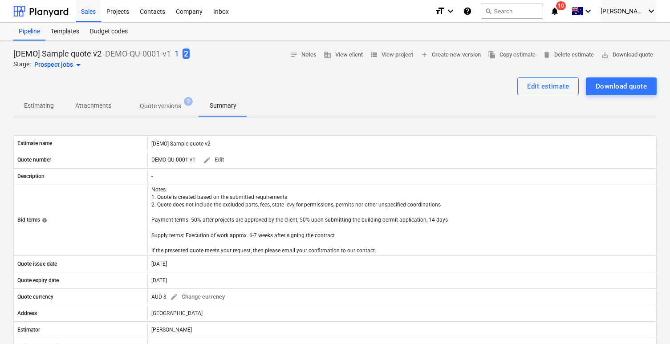
click at [171, 104] on p "Quote versions" at bounding box center [160, 106] width 41 height 9
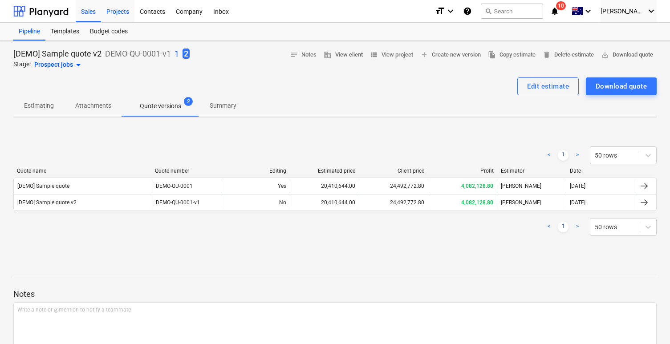
click at [122, 14] on div "Projects" at bounding box center [117, 11] width 33 height 23
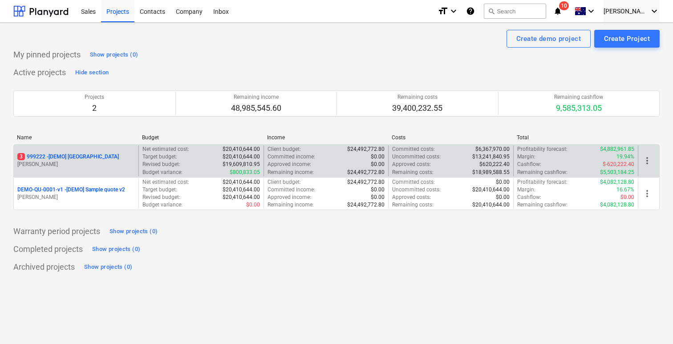
click at [91, 155] on p "3 999222 - [DEMO] [GEOGRAPHIC_DATA]" at bounding box center [68, 157] width 102 height 8
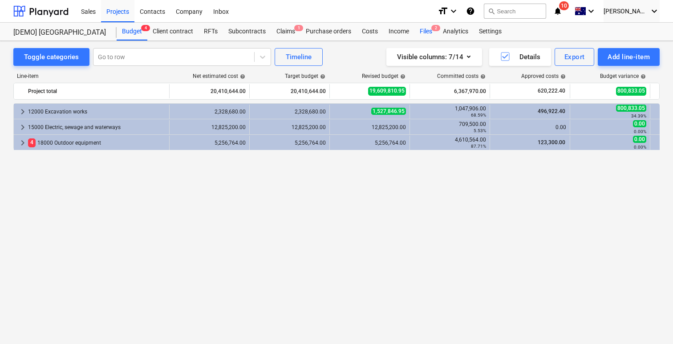
click at [424, 33] on div "Files 2" at bounding box center [426, 32] width 23 height 18
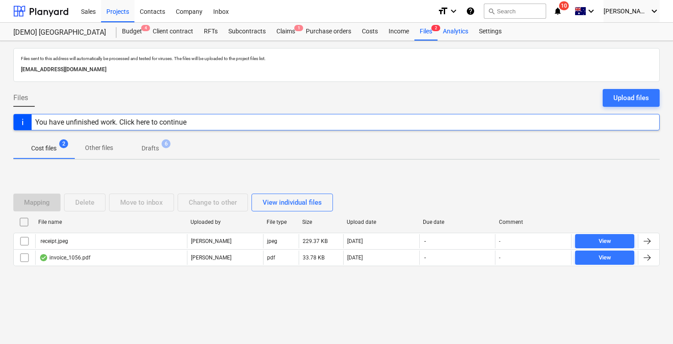
click at [454, 32] on div "Analytics" at bounding box center [456, 32] width 36 height 18
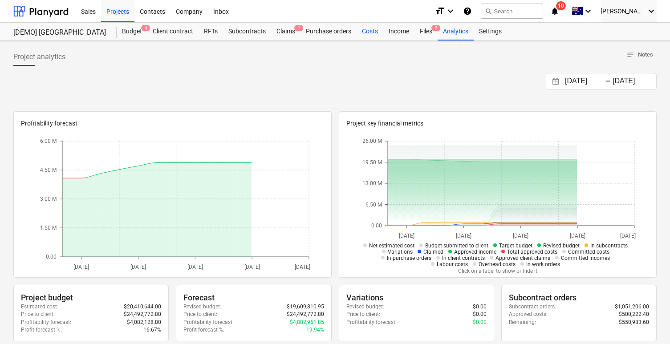
click at [380, 35] on div "Costs" at bounding box center [370, 32] width 27 height 18
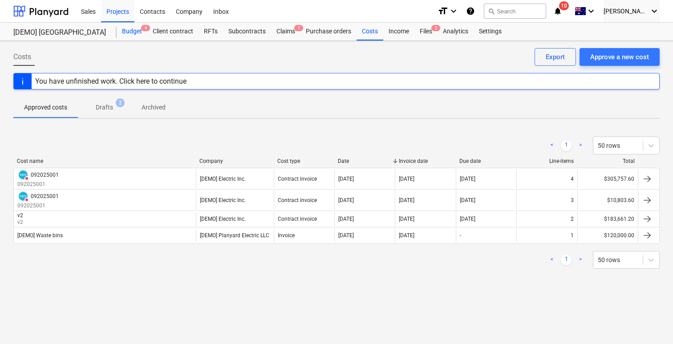
click at [134, 34] on div "Budget 4" at bounding box center [132, 32] width 31 height 18
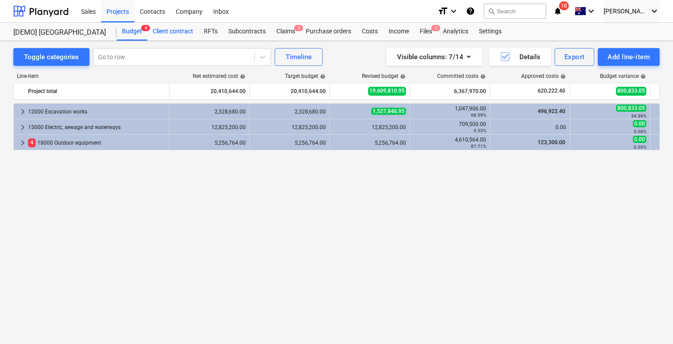
click at [167, 33] on div "Client contract" at bounding box center [172, 32] width 51 height 18
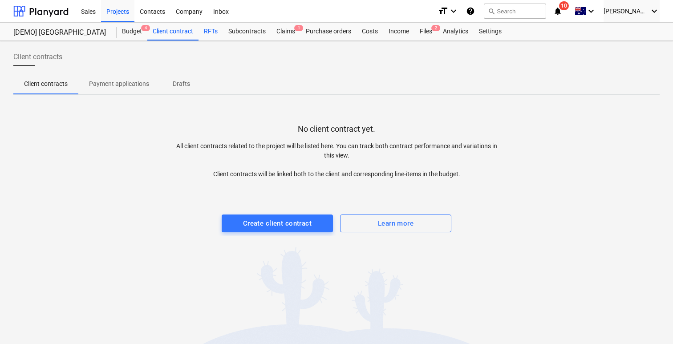
click at [212, 34] on div "RFTs" at bounding box center [211, 32] width 24 height 18
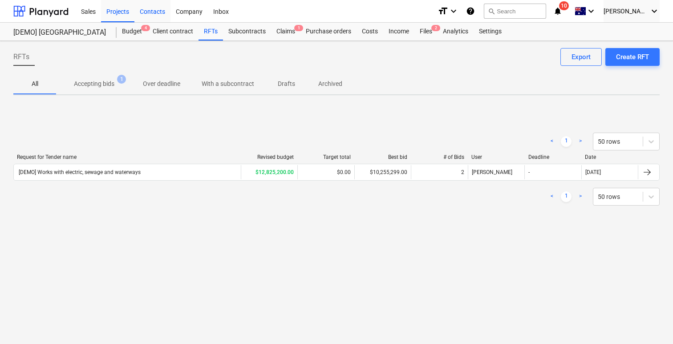
click at [159, 9] on div "Contacts" at bounding box center [152, 11] width 36 height 23
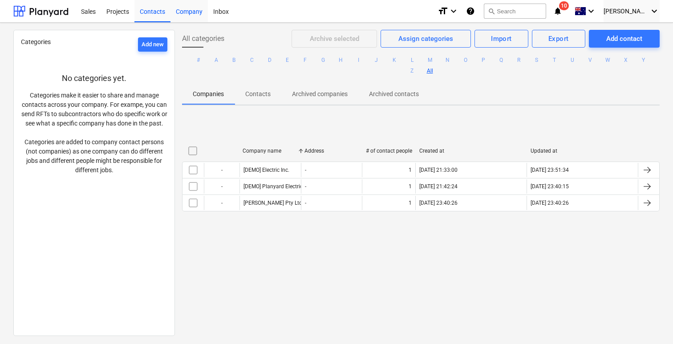
click at [186, 12] on div "Company" at bounding box center [189, 11] width 37 height 23
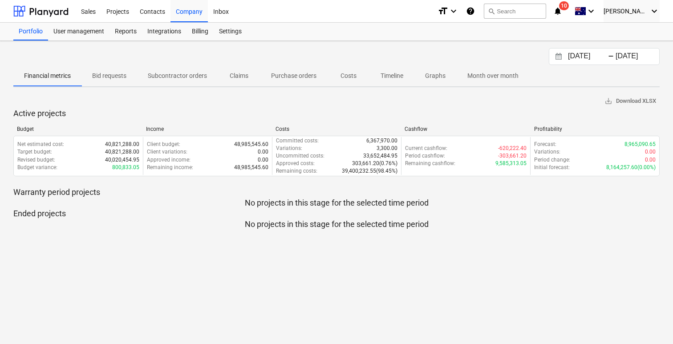
click at [414, 129] on div "Cashflow" at bounding box center [466, 129] width 122 height 6
click at [415, 124] on div "Budget Income Costs Cashflow Profitability Net estimated cost : 40,821,288.00 T…" at bounding box center [336, 153] width 647 height 69
click at [415, 126] on div "Cashflow" at bounding box center [466, 129] width 122 height 6
click at [122, 10] on div "Projects" at bounding box center [117, 11] width 33 height 23
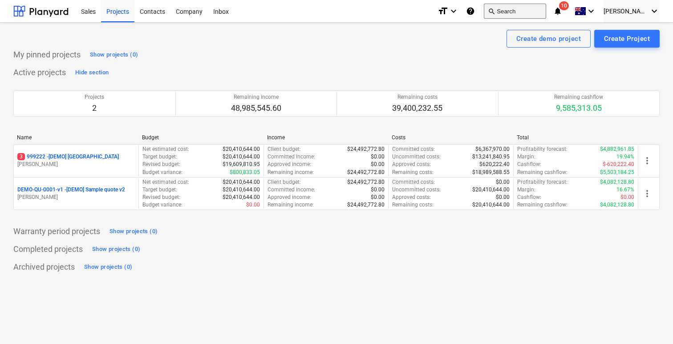
click at [530, 12] on button "search Search" at bounding box center [515, 11] width 62 height 15
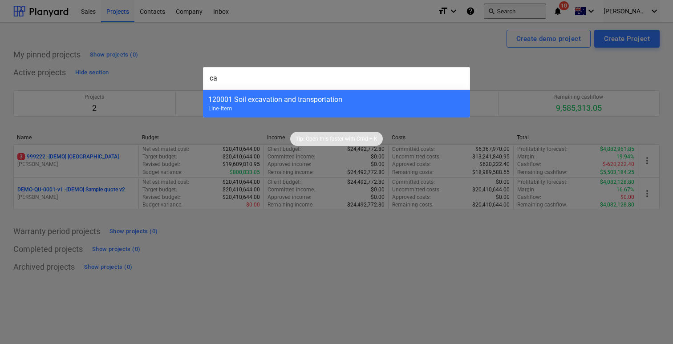
type input "c"
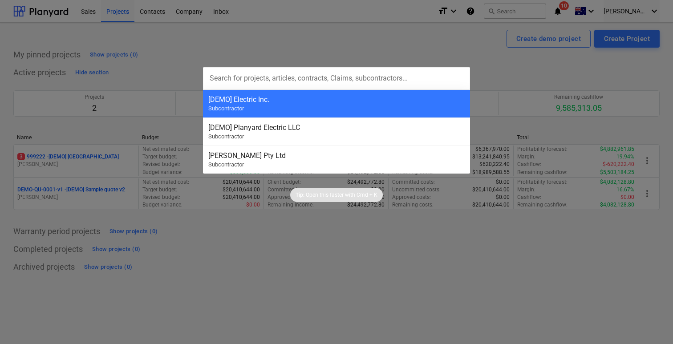
click at [526, 114] on div at bounding box center [336, 172] width 673 height 344
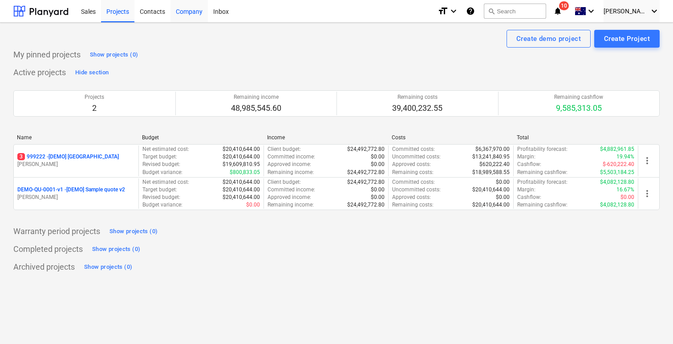
click at [192, 13] on div "Company" at bounding box center [189, 11] width 37 height 23
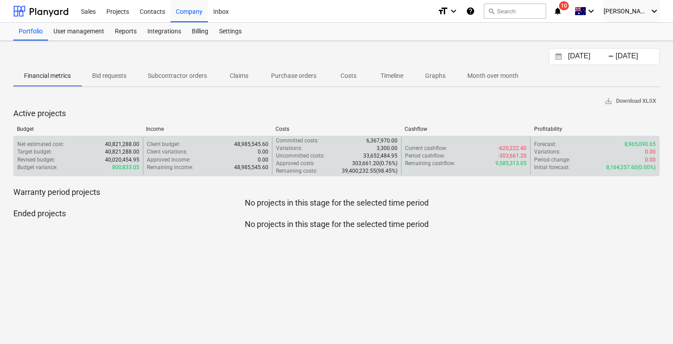
click at [432, 156] on p "Period cashflow :" at bounding box center [425, 156] width 40 height 8
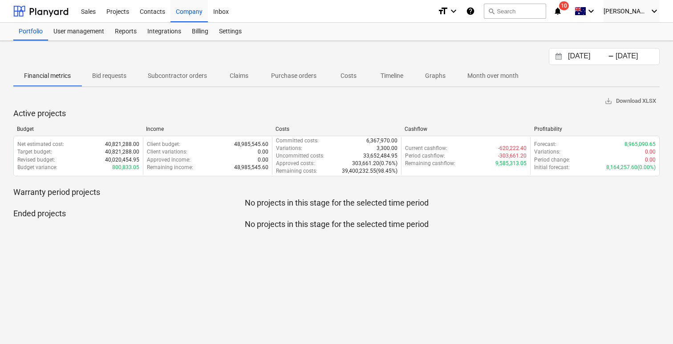
click at [411, 129] on div "Cashflow" at bounding box center [466, 129] width 122 height 6
click at [416, 129] on div "Cashflow" at bounding box center [466, 129] width 122 height 6
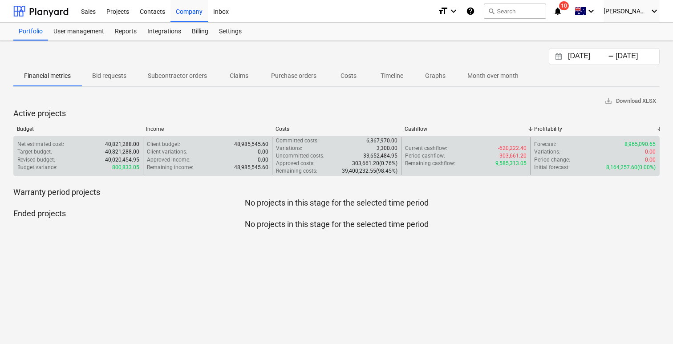
click at [415, 166] on p "Remaining cashflow :" at bounding box center [430, 164] width 50 height 8
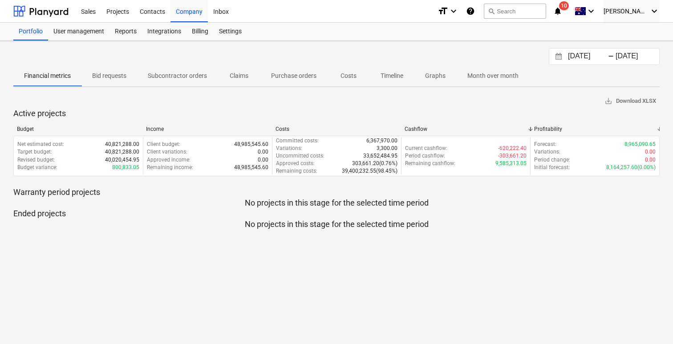
click at [417, 130] on div "Cashflow" at bounding box center [466, 129] width 122 height 6
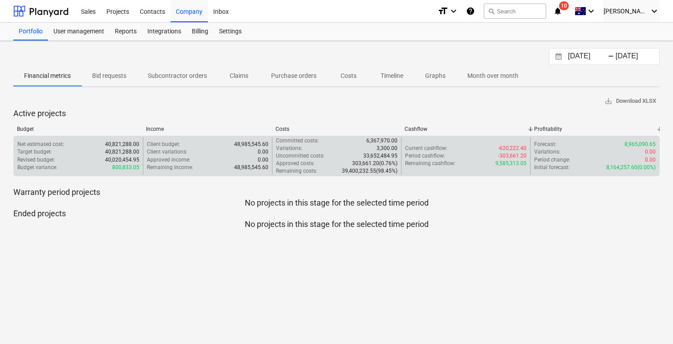
click at [430, 153] on p "Period cashflow :" at bounding box center [425, 156] width 40 height 8
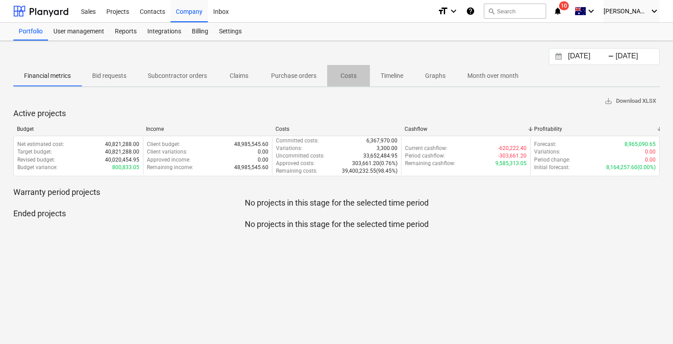
click at [338, 75] on span "Costs" at bounding box center [348, 76] width 43 height 15
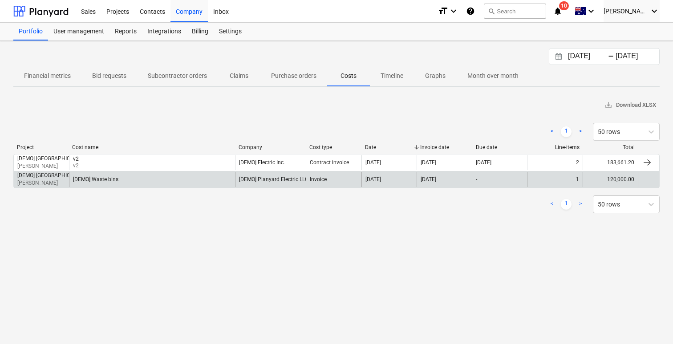
click at [370, 172] on div "[DATE]" at bounding box center [389, 179] width 55 height 15
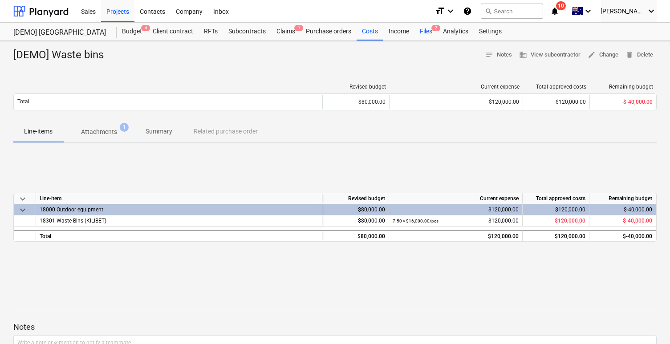
click at [430, 29] on div "Files 2" at bounding box center [426, 32] width 23 height 18
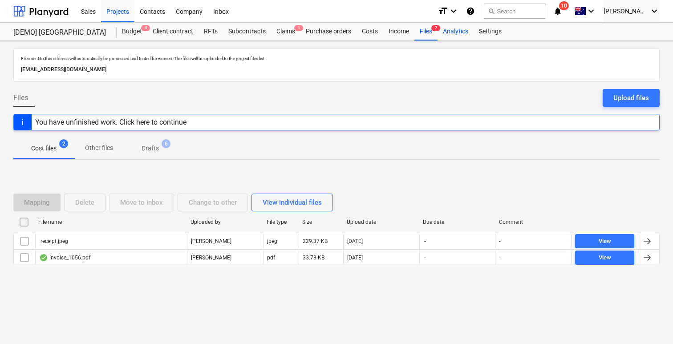
click at [447, 32] on div "Analytics" at bounding box center [456, 32] width 36 height 18
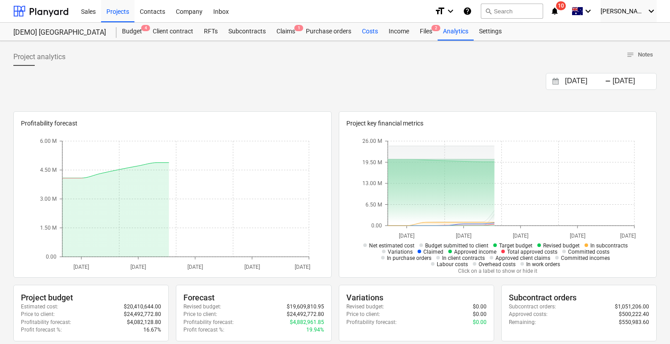
click at [374, 39] on div "Costs" at bounding box center [370, 32] width 27 height 18
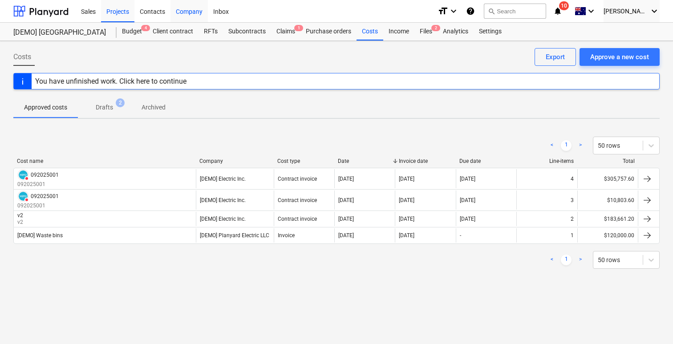
click at [184, 17] on div "Company" at bounding box center [189, 11] width 37 height 23
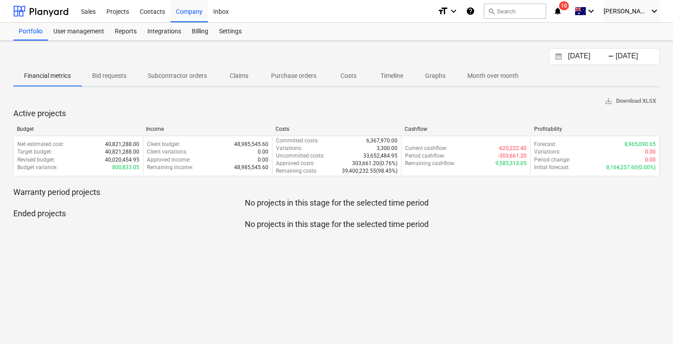
click at [106, 72] on p "Bid requests" at bounding box center [109, 75] width 34 height 9
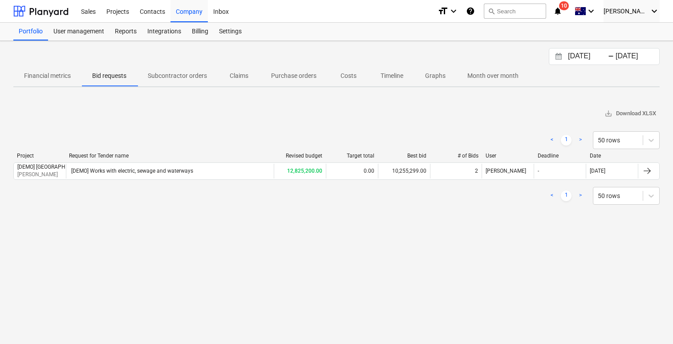
click at [181, 76] on p "Subcontractor orders" at bounding box center [177, 75] width 59 height 9
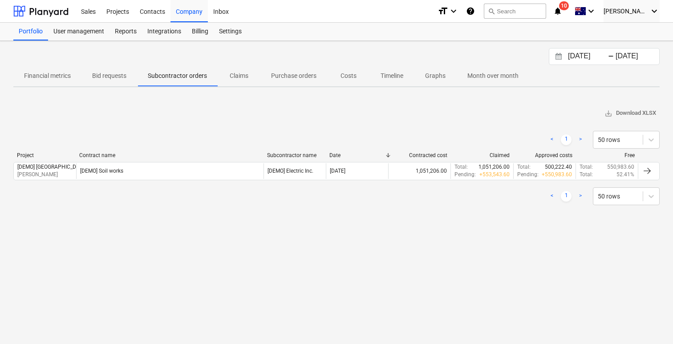
click at [224, 82] on span "Claims" at bounding box center [239, 76] width 43 height 15
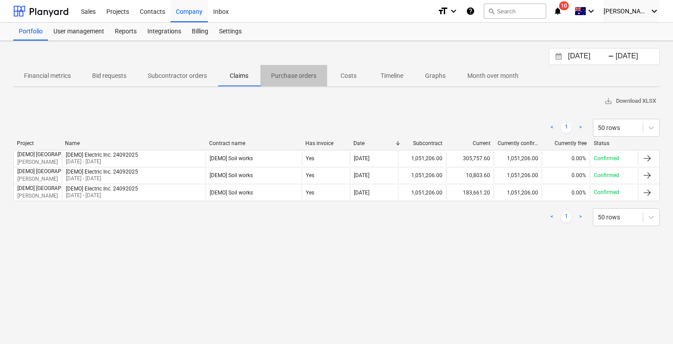
click at [325, 74] on span "Purchase orders" at bounding box center [294, 76] width 67 height 15
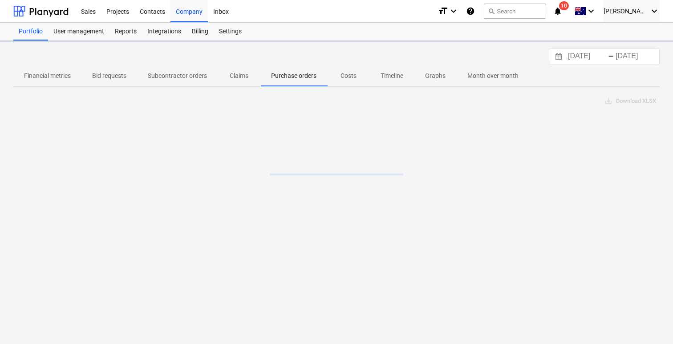
click at [334, 75] on span "Costs" at bounding box center [348, 76] width 43 height 15
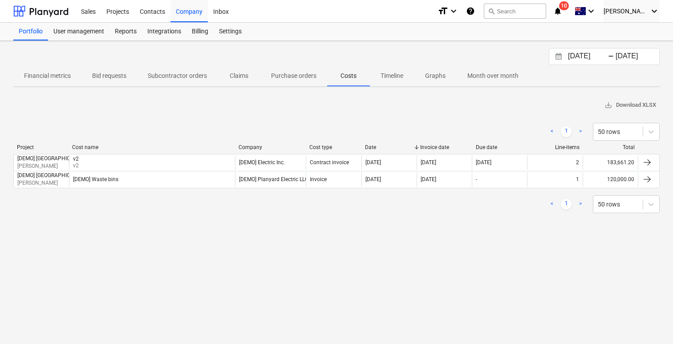
click at [304, 74] on p "Purchase orders" at bounding box center [293, 75] width 45 height 9
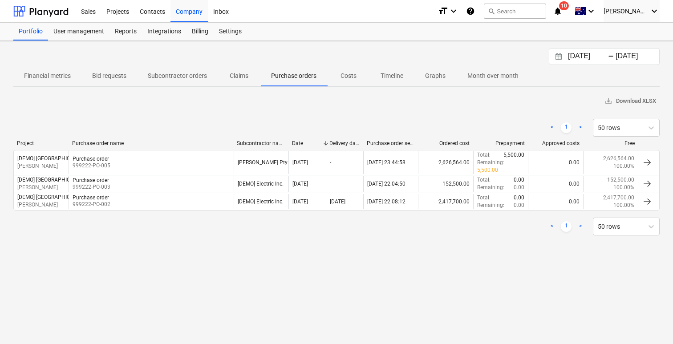
click at [354, 74] on p "Costs" at bounding box center [348, 75] width 21 height 9
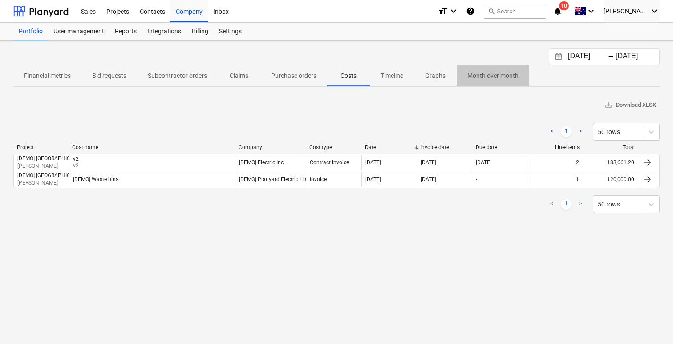
click at [485, 74] on p "Month over month" at bounding box center [493, 75] width 51 height 9
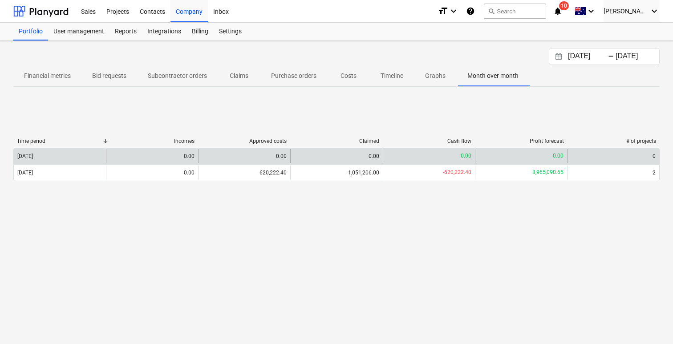
click at [175, 153] on div "0.00" at bounding box center [152, 156] width 92 height 14
click at [33, 155] on div "[DATE]" at bounding box center [25, 156] width 16 height 6
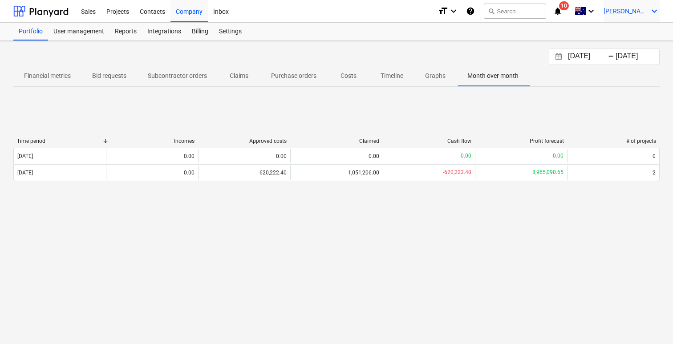
click at [632, 13] on span "[PERSON_NAME]" at bounding box center [626, 11] width 45 height 7
click at [611, 12] on div at bounding box center [336, 172] width 673 height 344
click at [597, 12] on icon "keyboard_arrow_down" at bounding box center [591, 11] width 11 height 11
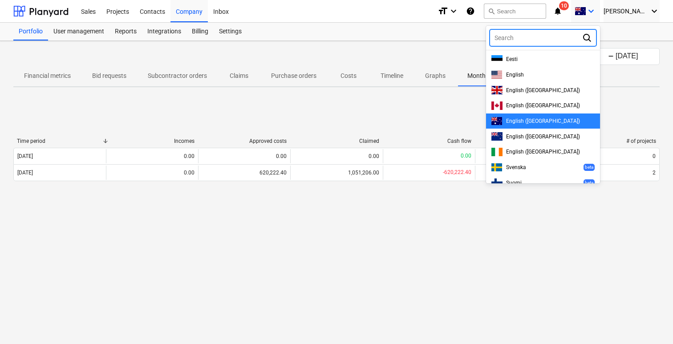
click at [562, 121] on span "English ([GEOGRAPHIC_DATA])" at bounding box center [543, 121] width 74 height 6
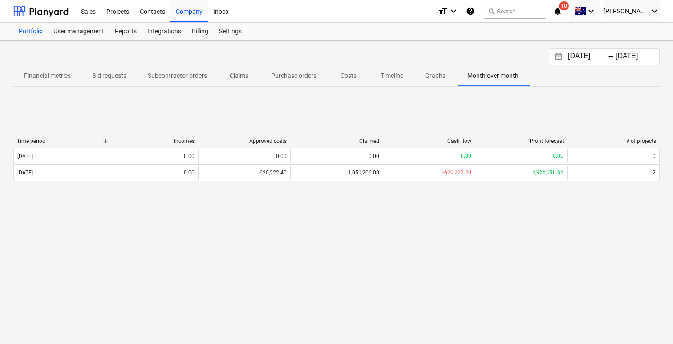
click at [562, 14] on icon "notifications" at bounding box center [558, 11] width 9 height 11
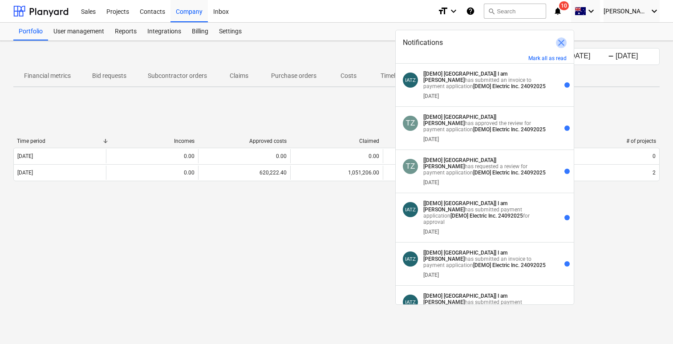
click at [560, 43] on span "close" at bounding box center [561, 42] width 11 height 11
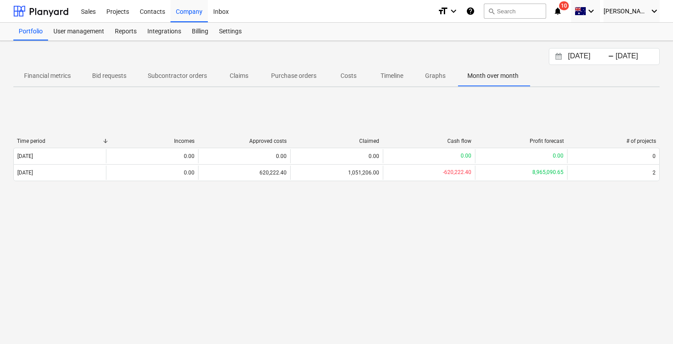
click at [475, 9] on icon "help" at bounding box center [470, 11] width 9 height 11
click at [644, 11] on span "[PERSON_NAME]" at bounding box center [626, 11] width 45 height 7
click at [446, 77] on div at bounding box center [336, 172] width 673 height 344
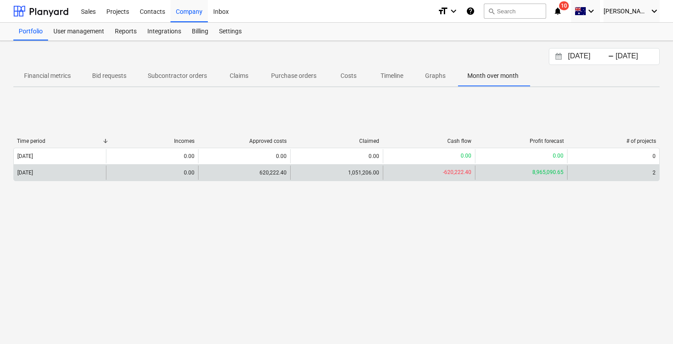
click at [552, 174] on p "8,965,090.65" at bounding box center [548, 173] width 31 height 8
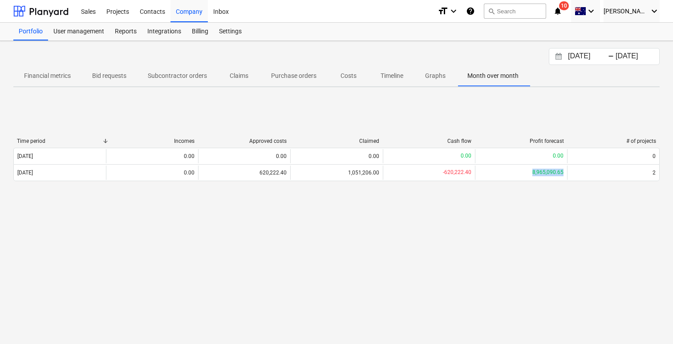
click at [482, 190] on div "Time period Incomes Approved costs Claimed Cash flow Profit forecast # of proje…" at bounding box center [336, 161] width 647 height 61
click at [174, 12] on div "Company" at bounding box center [189, 11] width 37 height 23
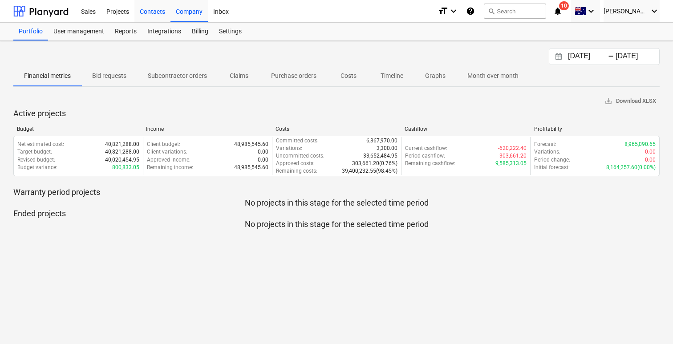
click at [163, 8] on div "Contacts" at bounding box center [152, 11] width 36 height 23
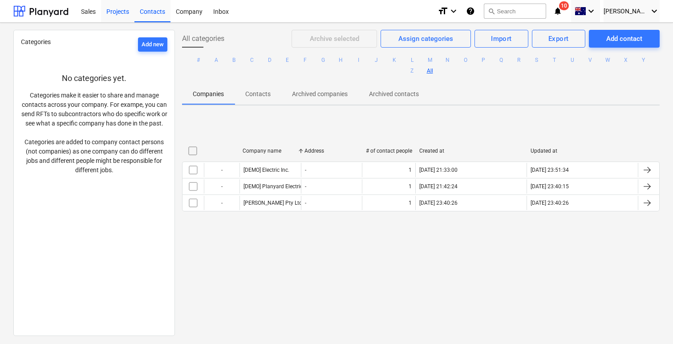
click at [112, 4] on div "Projects" at bounding box center [117, 11] width 33 height 23
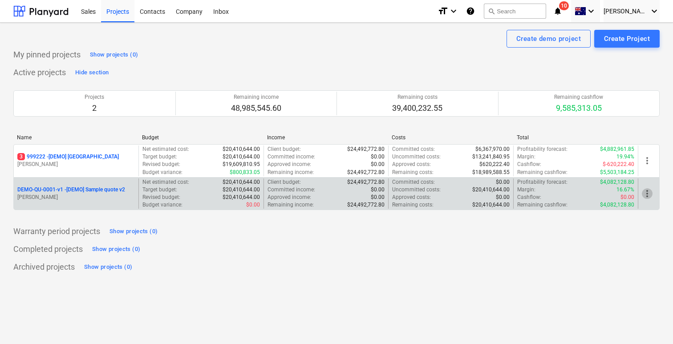
click at [652, 191] on span "more_vert" at bounding box center [647, 193] width 11 height 11
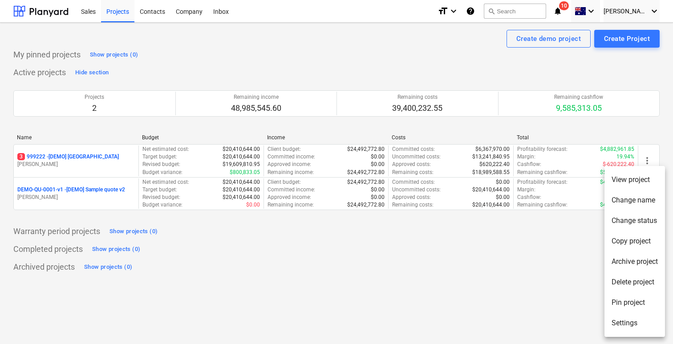
click at [508, 254] on div at bounding box center [336, 172] width 673 height 344
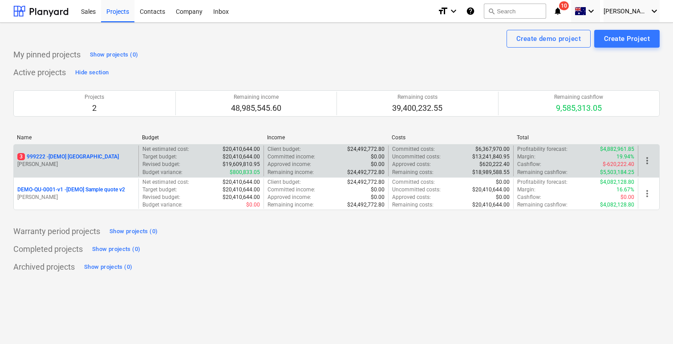
click at [654, 169] on div "more_vert" at bounding box center [648, 161] width 21 height 31
click at [654, 161] on div "more_vert" at bounding box center [648, 161] width 21 height 31
click at [648, 159] on span "more_vert" at bounding box center [647, 160] width 11 height 11
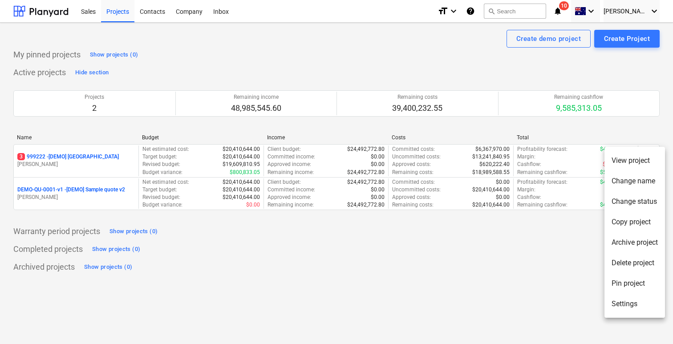
click at [642, 161] on li "View project" at bounding box center [635, 161] width 61 height 20
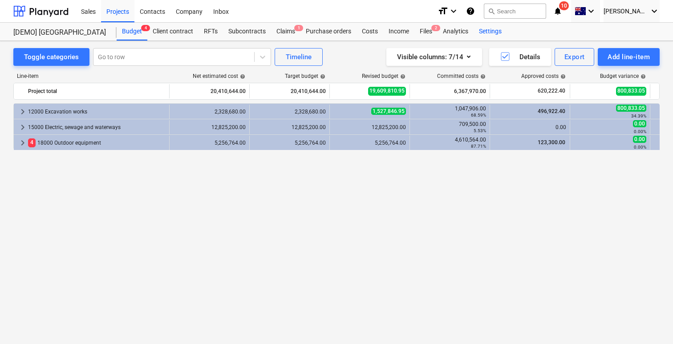
click at [490, 25] on div "Settings" at bounding box center [490, 32] width 33 height 18
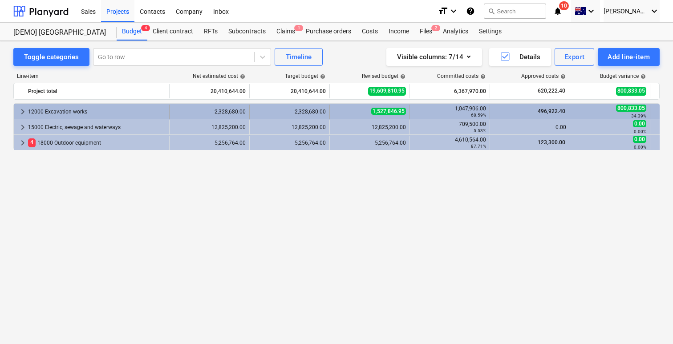
click at [143, 105] on div "12000 Excavation works" at bounding box center [97, 112] width 138 height 14
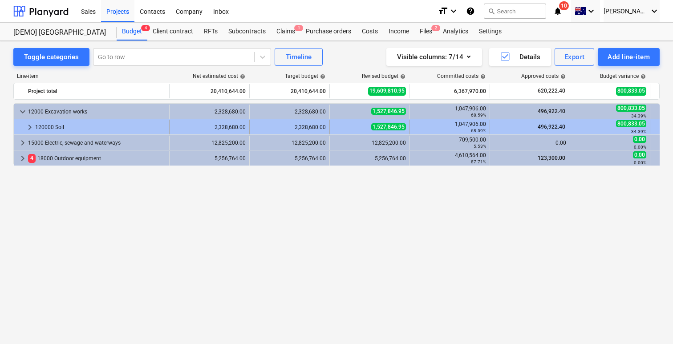
click at [144, 122] on div "120000 Soil" at bounding box center [100, 127] width 130 height 14
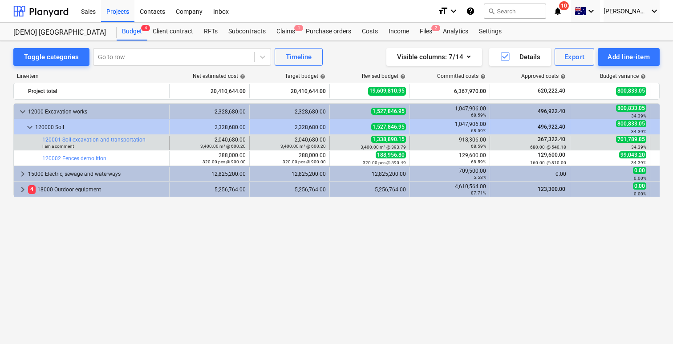
click at [435, 146] on div "68.59%" at bounding box center [450, 146] width 73 height 6
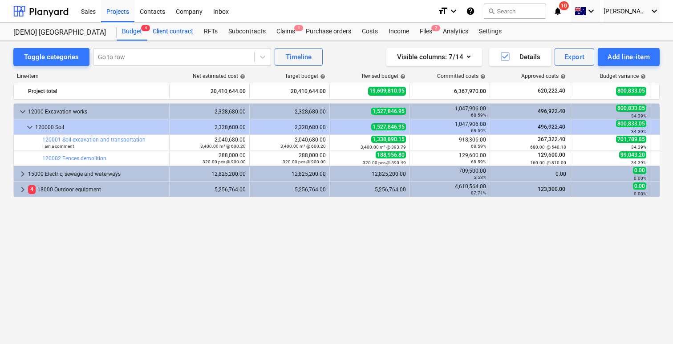
click at [184, 29] on div "Client contract" at bounding box center [172, 32] width 51 height 18
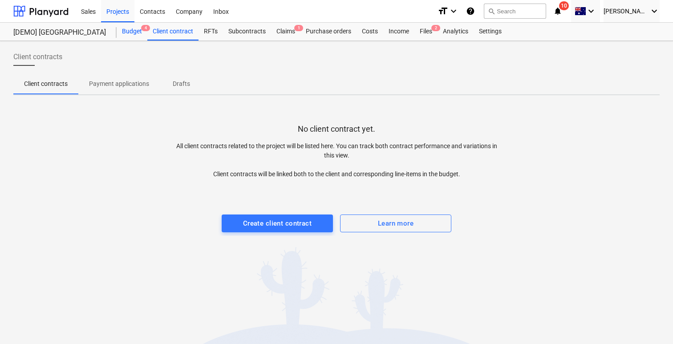
click at [128, 35] on div "Budget 4" at bounding box center [132, 32] width 31 height 18
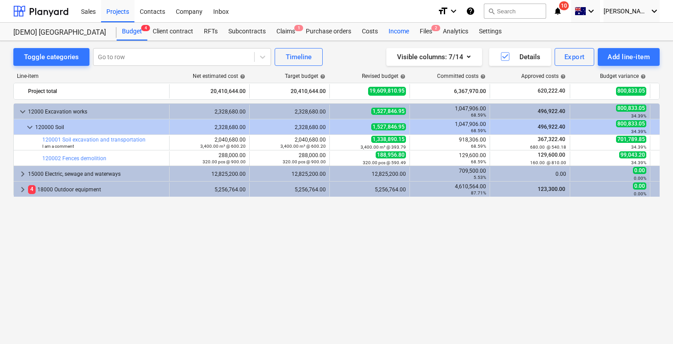
click at [400, 29] on div "Income" at bounding box center [398, 32] width 31 height 18
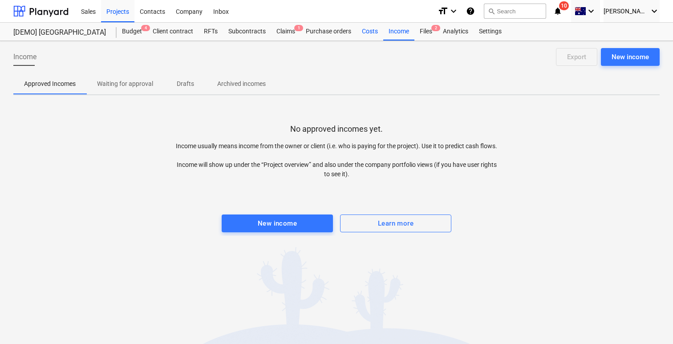
click at [379, 29] on div "Costs" at bounding box center [370, 32] width 27 height 18
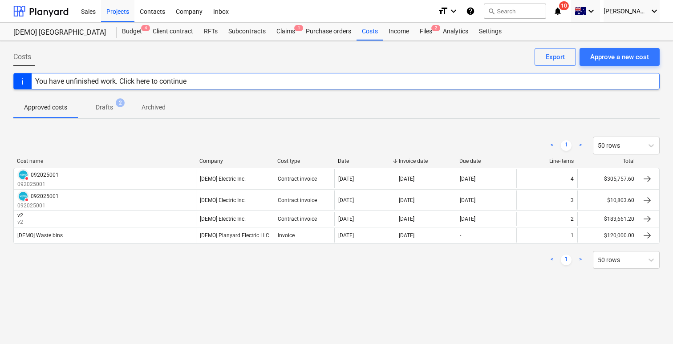
click at [109, 109] on p "Drafts" at bounding box center [104, 107] width 17 height 9
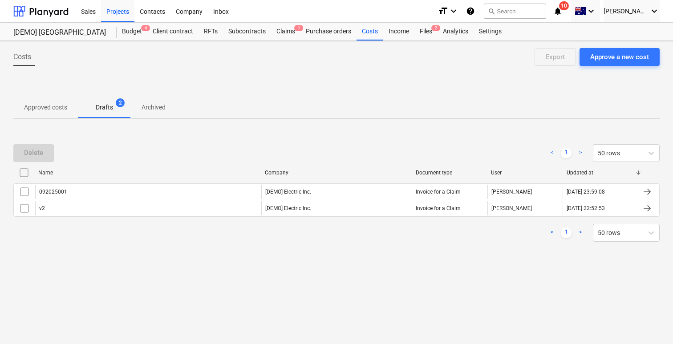
click at [56, 106] on p "Approved costs" at bounding box center [45, 107] width 43 height 9
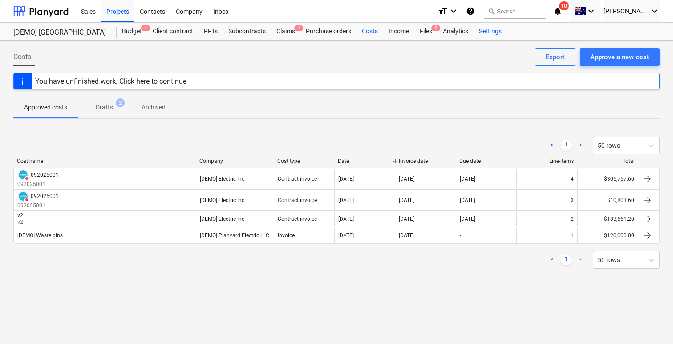
click at [493, 30] on div "Settings" at bounding box center [490, 32] width 33 height 18
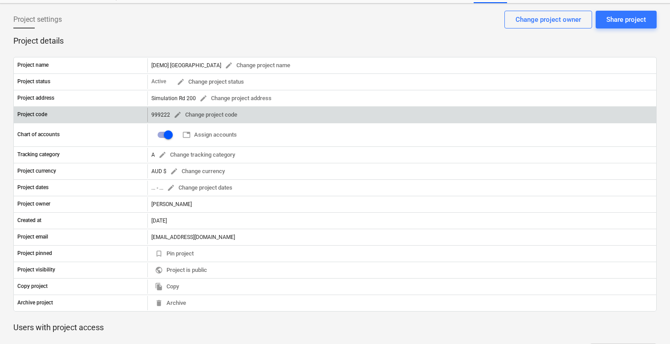
scroll to position [41, 0]
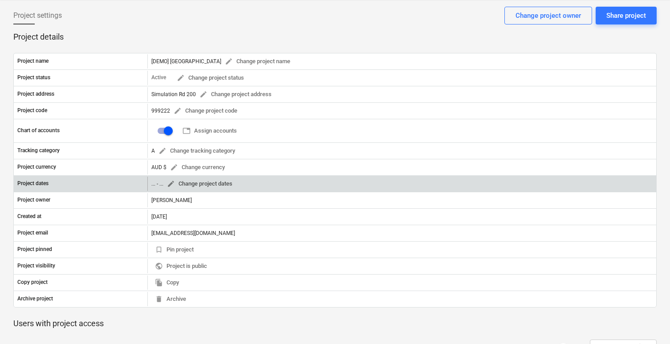
click at [225, 185] on span "edit Change project dates" at bounding box center [199, 184] width 65 height 10
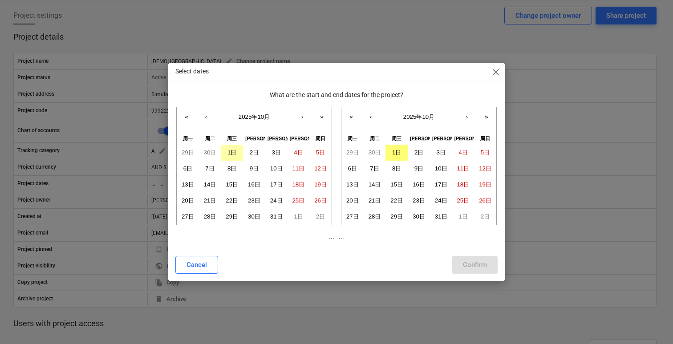
click at [236, 153] on abbr "1日" at bounding box center [232, 152] width 9 height 7
click at [403, 150] on button "1日" at bounding box center [397, 153] width 22 height 16
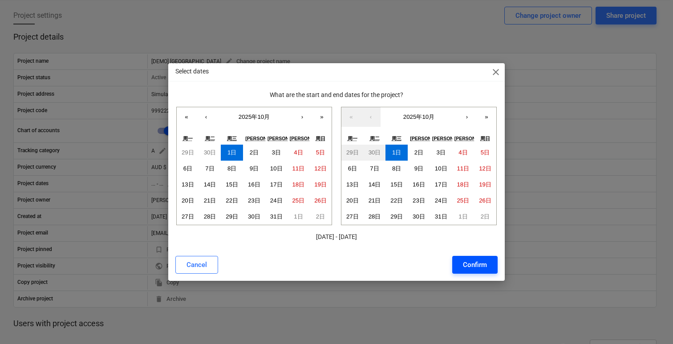
click at [473, 258] on button "Confirm" at bounding box center [474, 265] width 45 height 18
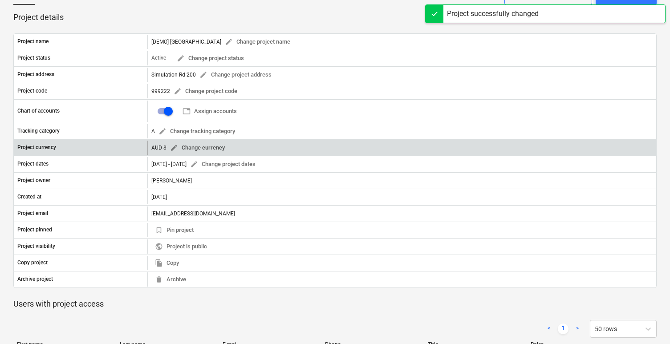
scroll to position [62, 0]
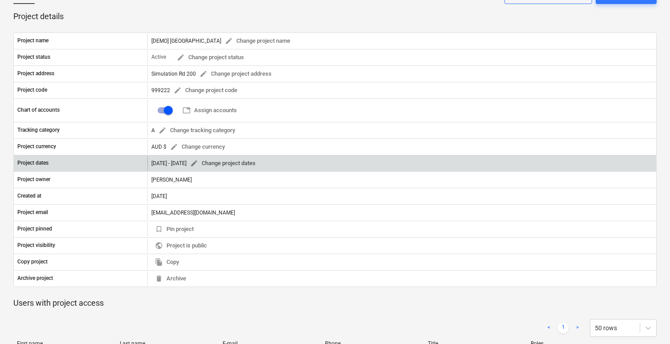
click at [235, 164] on span "edit Change project dates" at bounding box center [222, 164] width 65 height 10
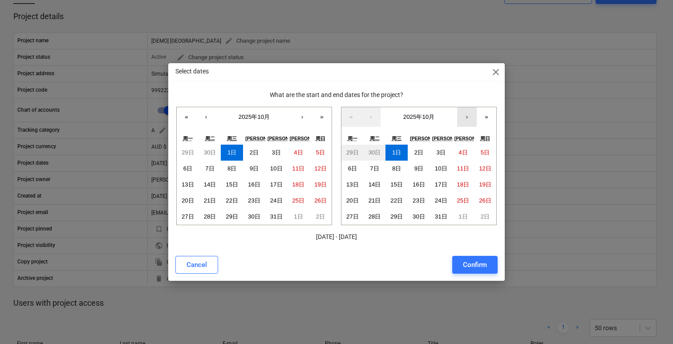
click at [463, 118] on button "›" at bounding box center [467, 117] width 20 height 20
click at [459, 214] on abbr "31日" at bounding box center [463, 216] width 12 height 7
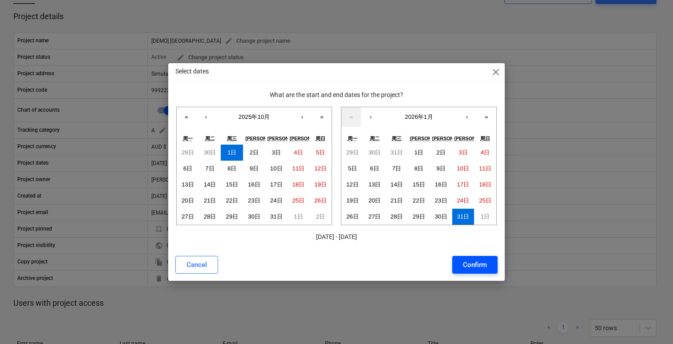
click at [475, 266] on div "Confirm" at bounding box center [475, 265] width 24 height 12
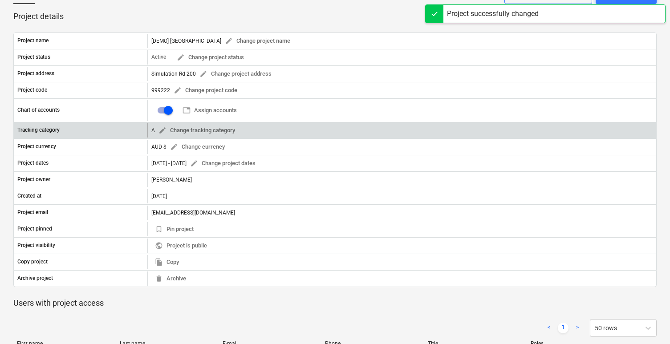
scroll to position [0, 0]
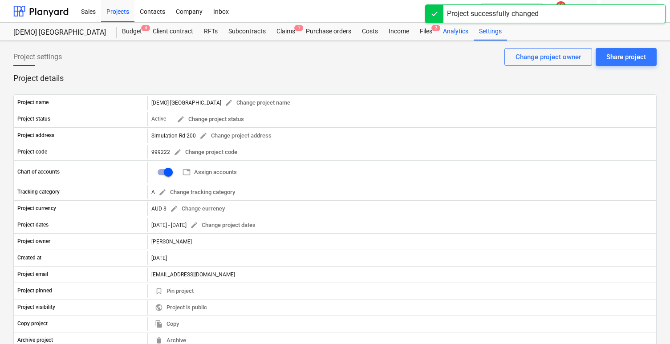
click at [444, 38] on div "Analytics" at bounding box center [456, 32] width 36 height 18
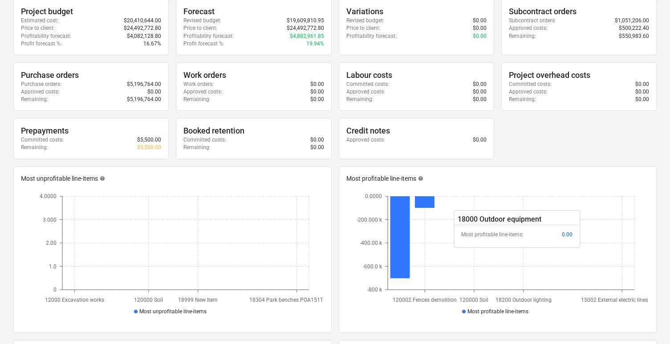
scroll to position [236, 0]
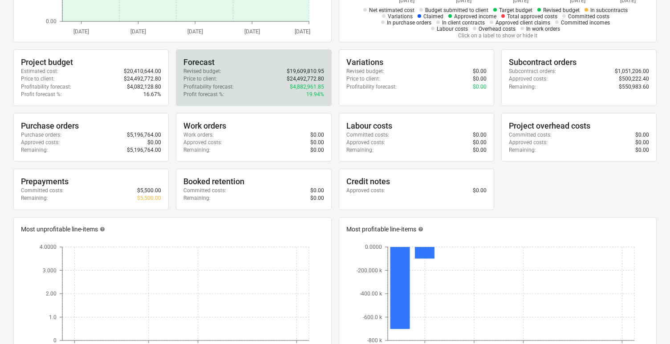
click at [222, 78] on div "Price to client : $24,492,772.80" at bounding box center [253, 79] width 140 height 8
click at [244, 78] on div "Price to client : $24,492,772.80" at bounding box center [253, 79] width 140 height 8
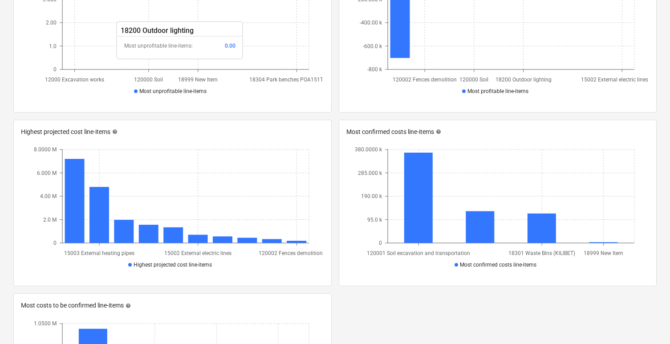
scroll to position [755, 0]
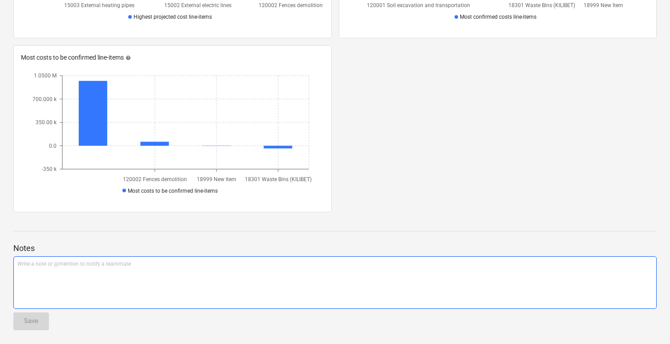
click at [207, 270] on div "Write a note or @mention to notify a teammate [PERSON_NAME]" at bounding box center [335, 283] width 644 height 53
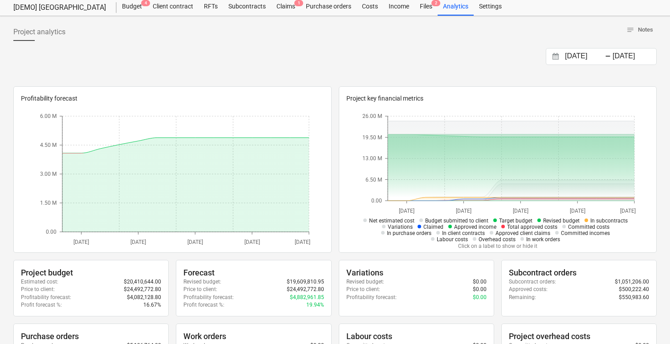
scroll to position [0, 0]
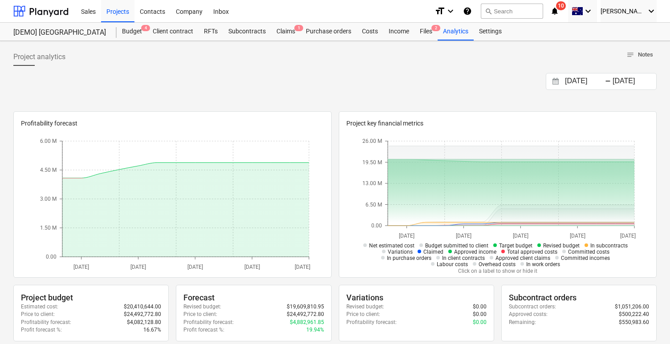
click at [639, 56] on span "notes Notes" at bounding box center [640, 55] width 27 height 10
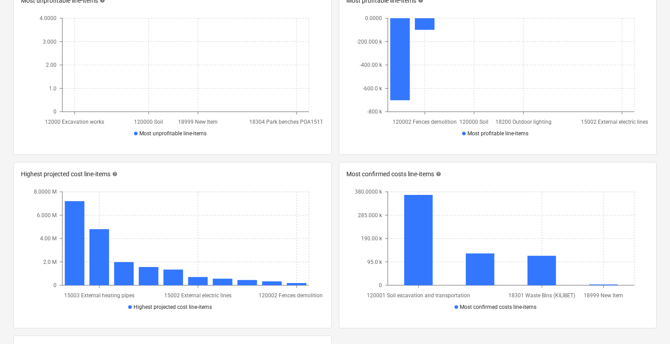
scroll to position [451, 0]
